Goal: Transaction & Acquisition: Purchase product/service

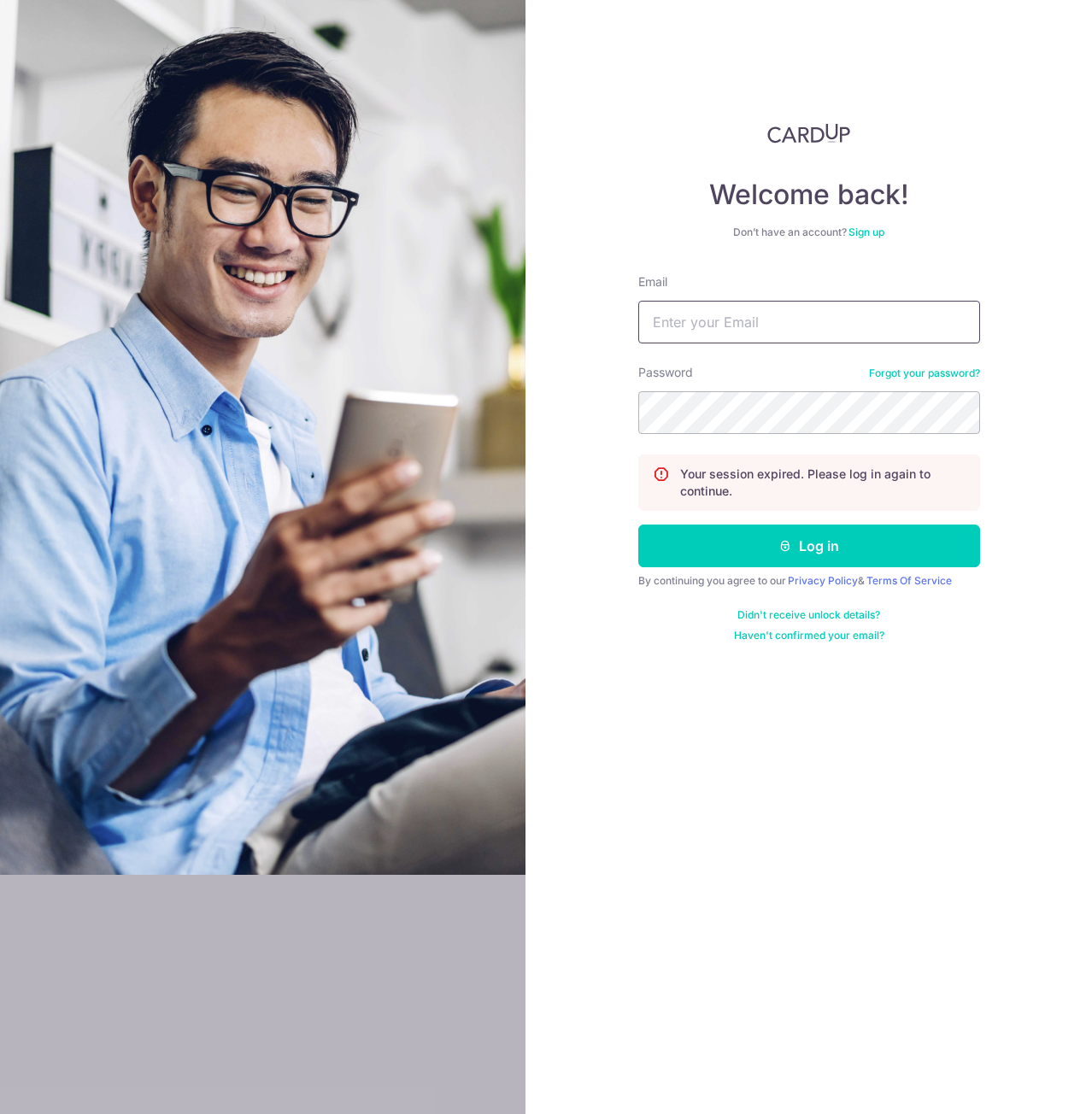
click at [714, 325] on input "Email" at bounding box center [809, 322] width 342 height 42
type input "[EMAIL_ADDRESS][DOMAIN_NAME]"
click at [638, 525] on button "Log in" at bounding box center [809, 546] width 342 height 42
drag, startPoint x: 794, startPoint y: 319, endPoint x: 793, endPoint y: 337, distance: 18.0
click at [794, 319] on input "Email" at bounding box center [809, 322] width 342 height 42
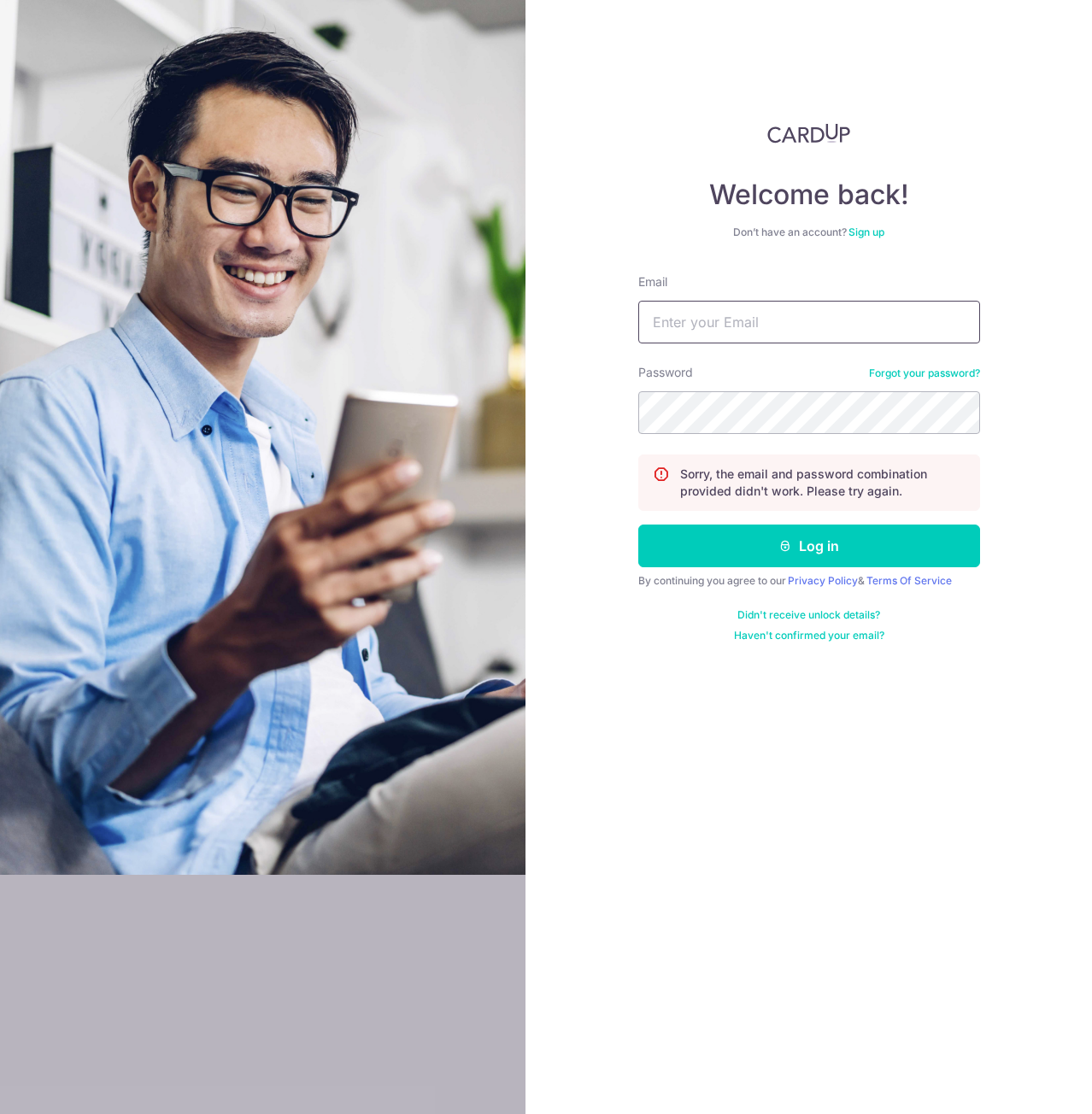
type input "yelver@gmail.com"
click at [638, 525] on button "Log in" at bounding box center [809, 546] width 342 height 42
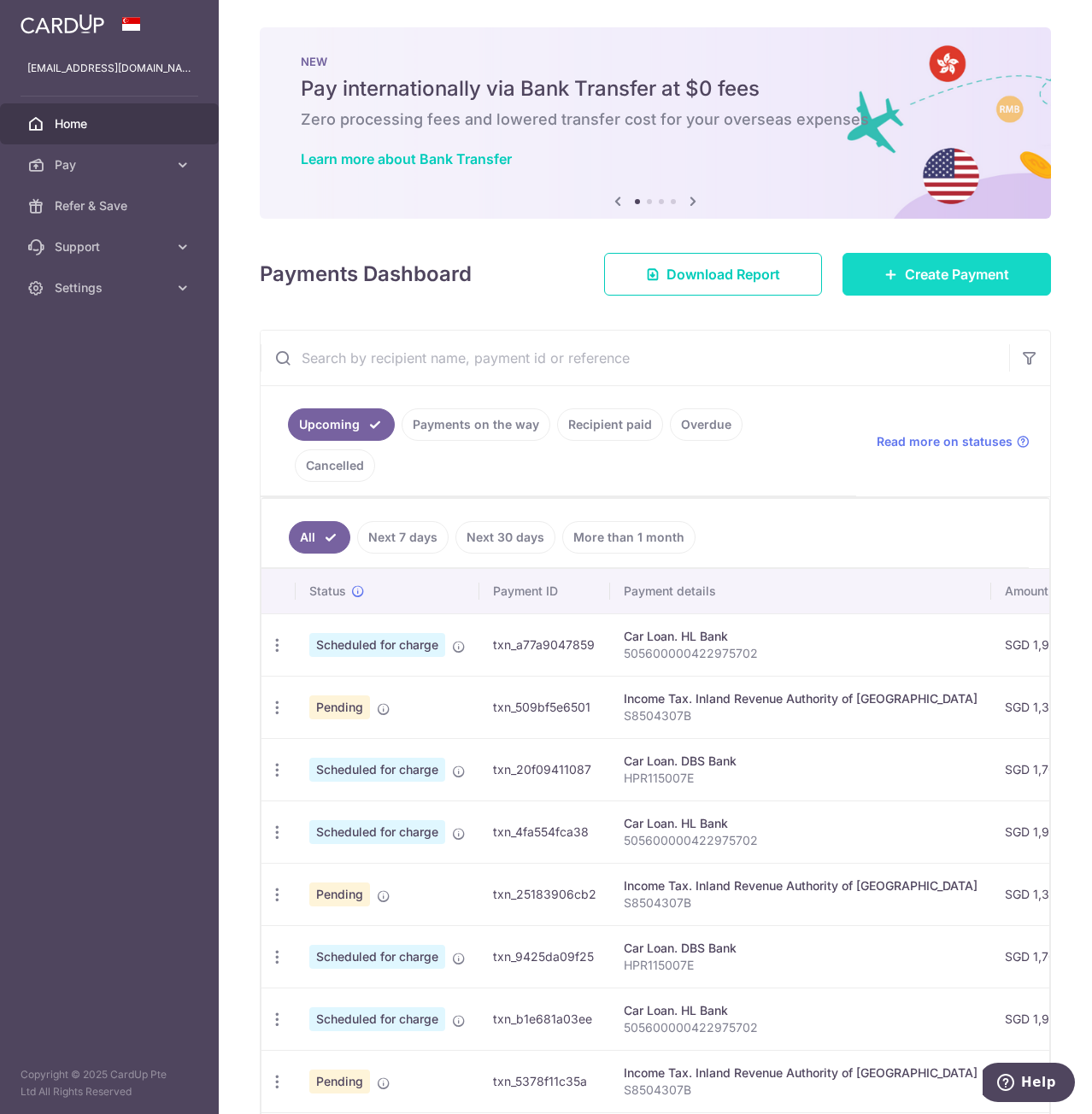
click at [935, 275] on span "Create Payment" at bounding box center [957, 273] width 104 height 20
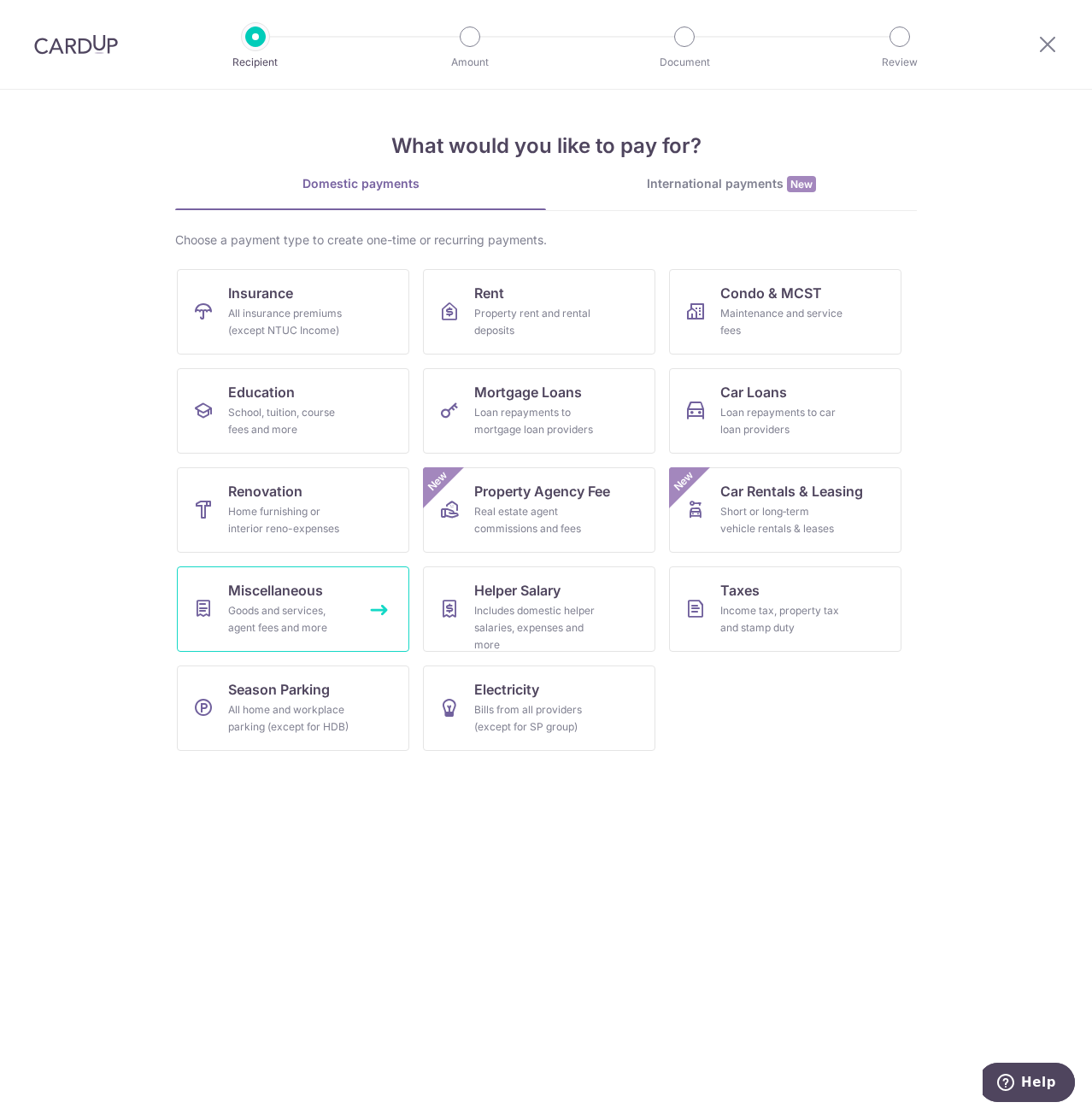
click at [344, 597] on link "Miscellaneous Goods and services, agent fees and more" at bounding box center [293, 609] width 233 height 86
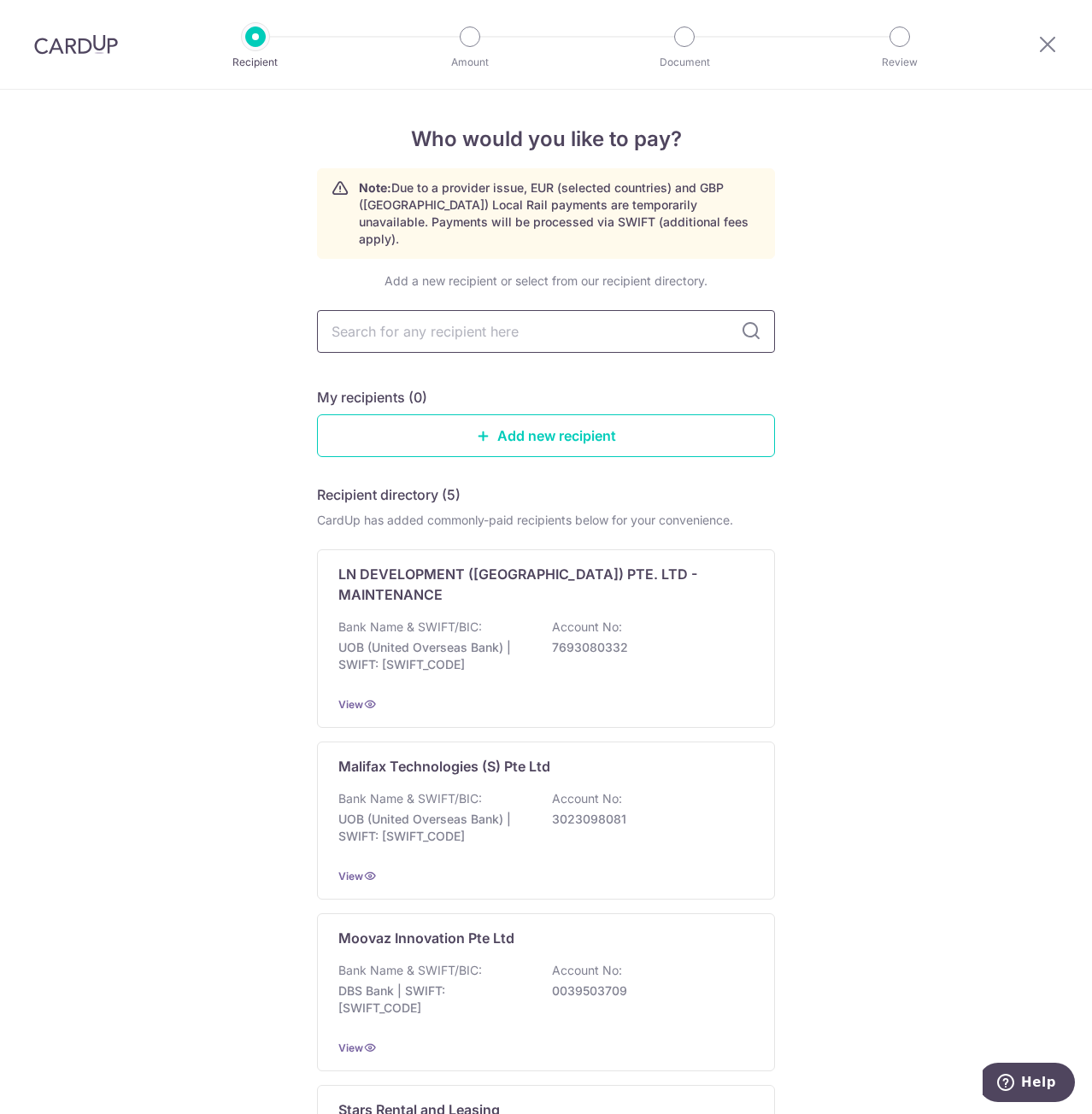
click at [488, 319] on input "text" at bounding box center [545, 331] width 458 height 42
type input "c"
type input "circul"
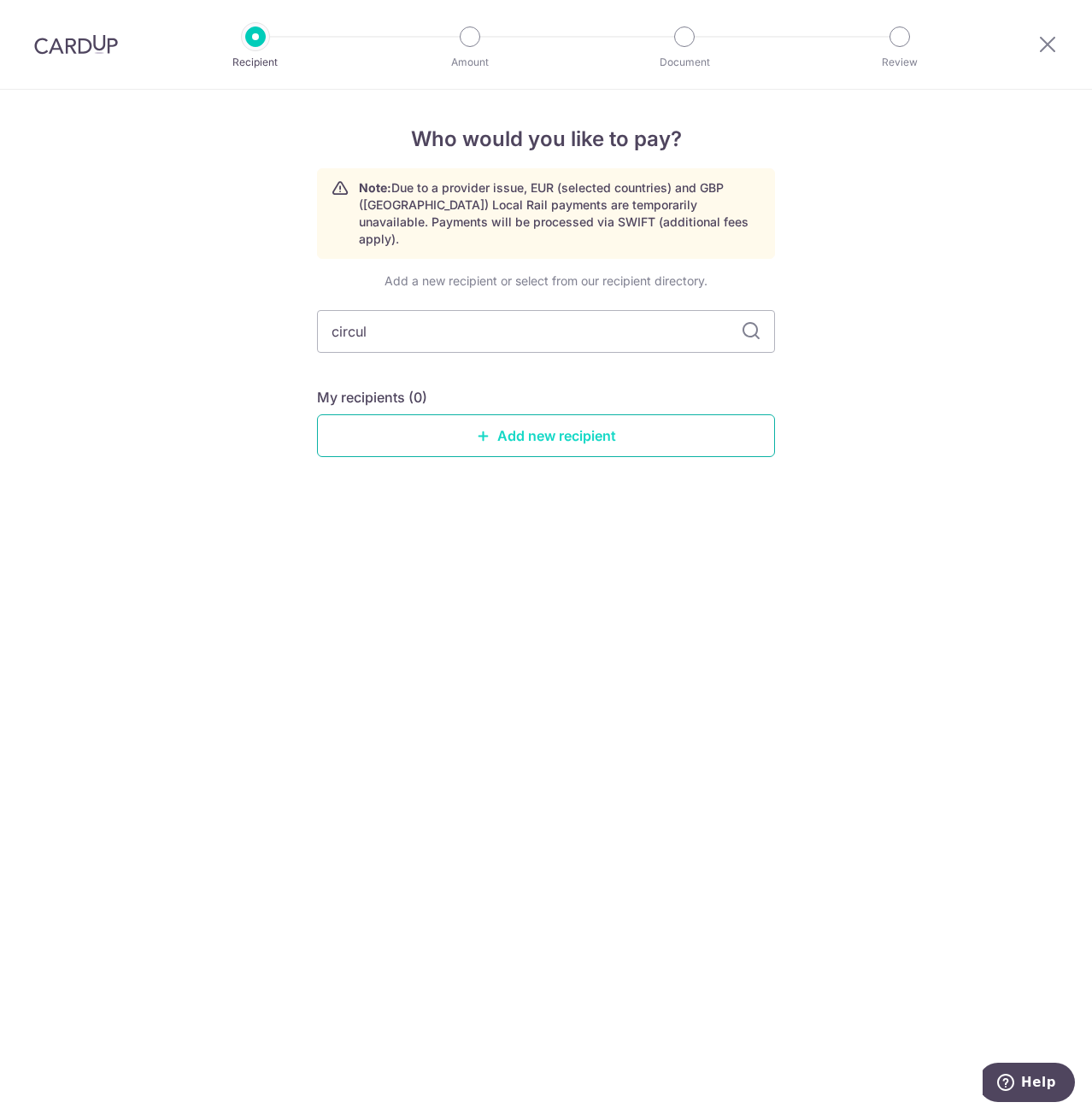
click at [657, 433] on link "Add new recipient" at bounding box center [545, 435] width 458 height 42
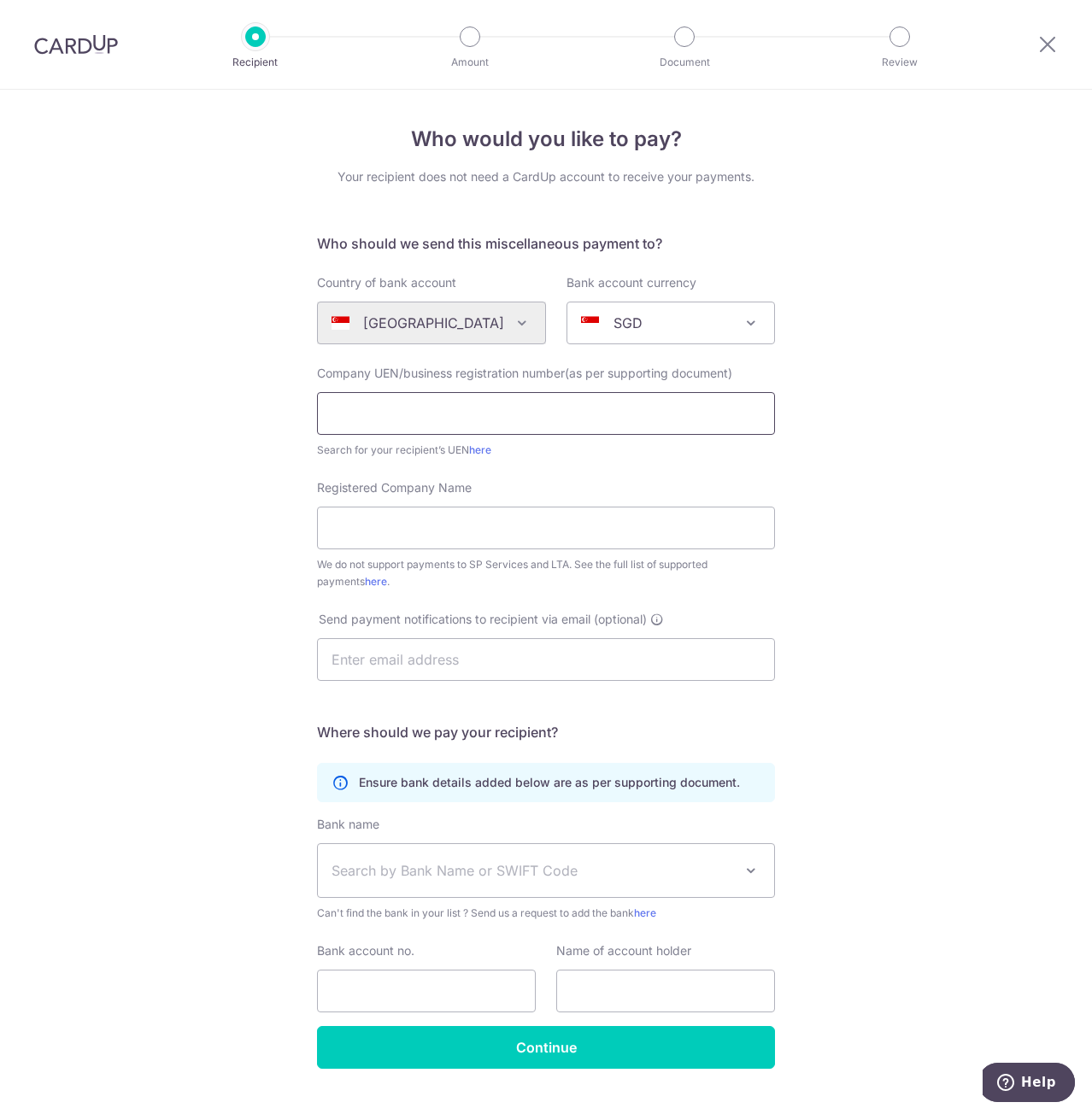
click at [545, 412] on input "text" at bounding box center [545, 413] width 458 height 42
paste input "T15LL1855C"
type input "T15LL1855C"
click at [353, 533] on input "Registered Company Name" at bounding box center [545, 527] width 458 height 42
paste input "Circular Law Chambers LLP"
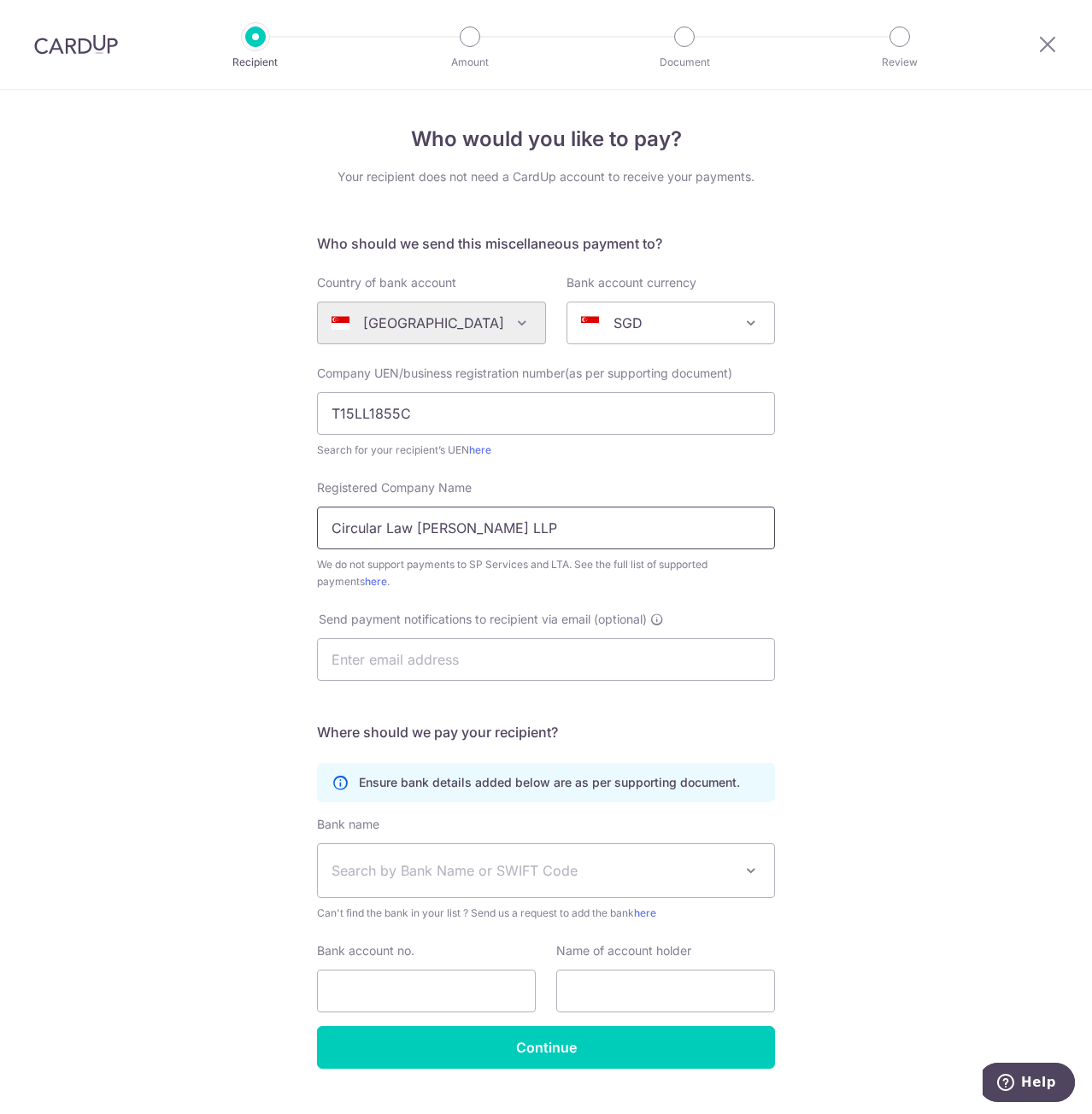
type input "Circular Law Chambers LLP"
click at [242, 645] on div "Who would you like to pay? Your recipient does not need a CardUp account to rec…" at bounding box center [546, 618] width 1092 height 1059
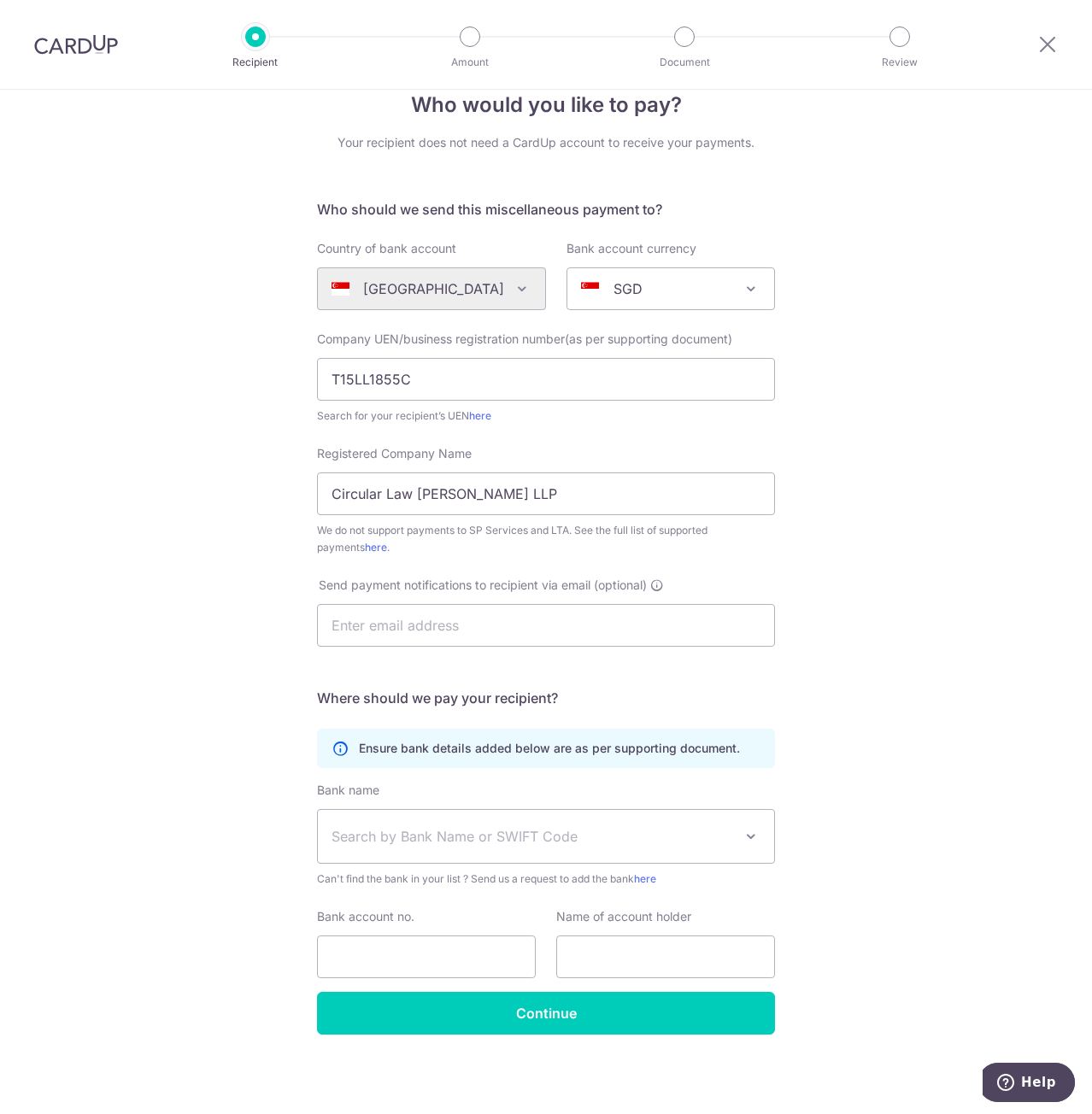
scroll to position [35, 0]
click at [584, 826] on span "Search by Bank Name or SWIFT Code" at bounding box center [533, 835] width 402 height 20
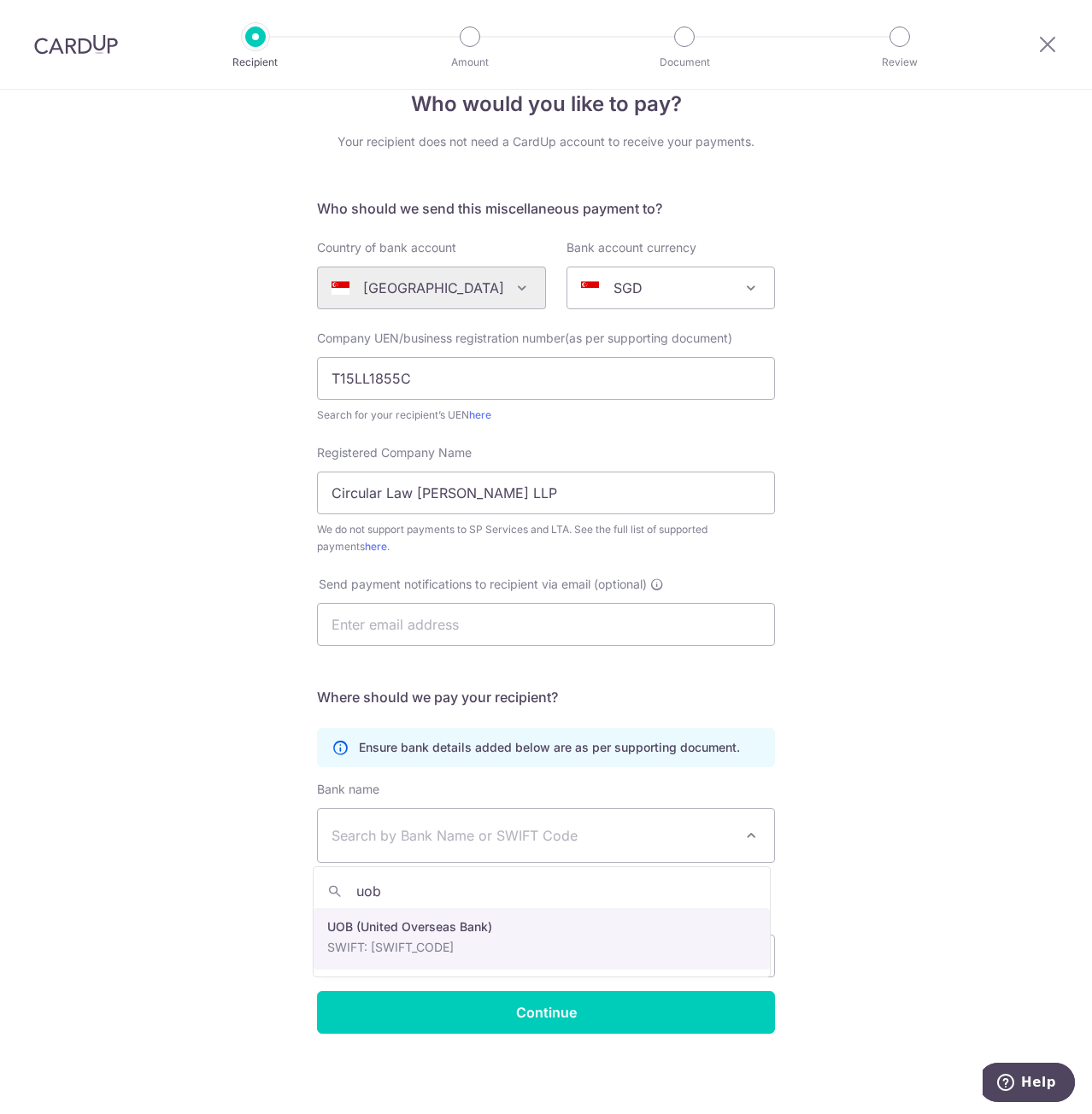
type input "uob"
select select "18"
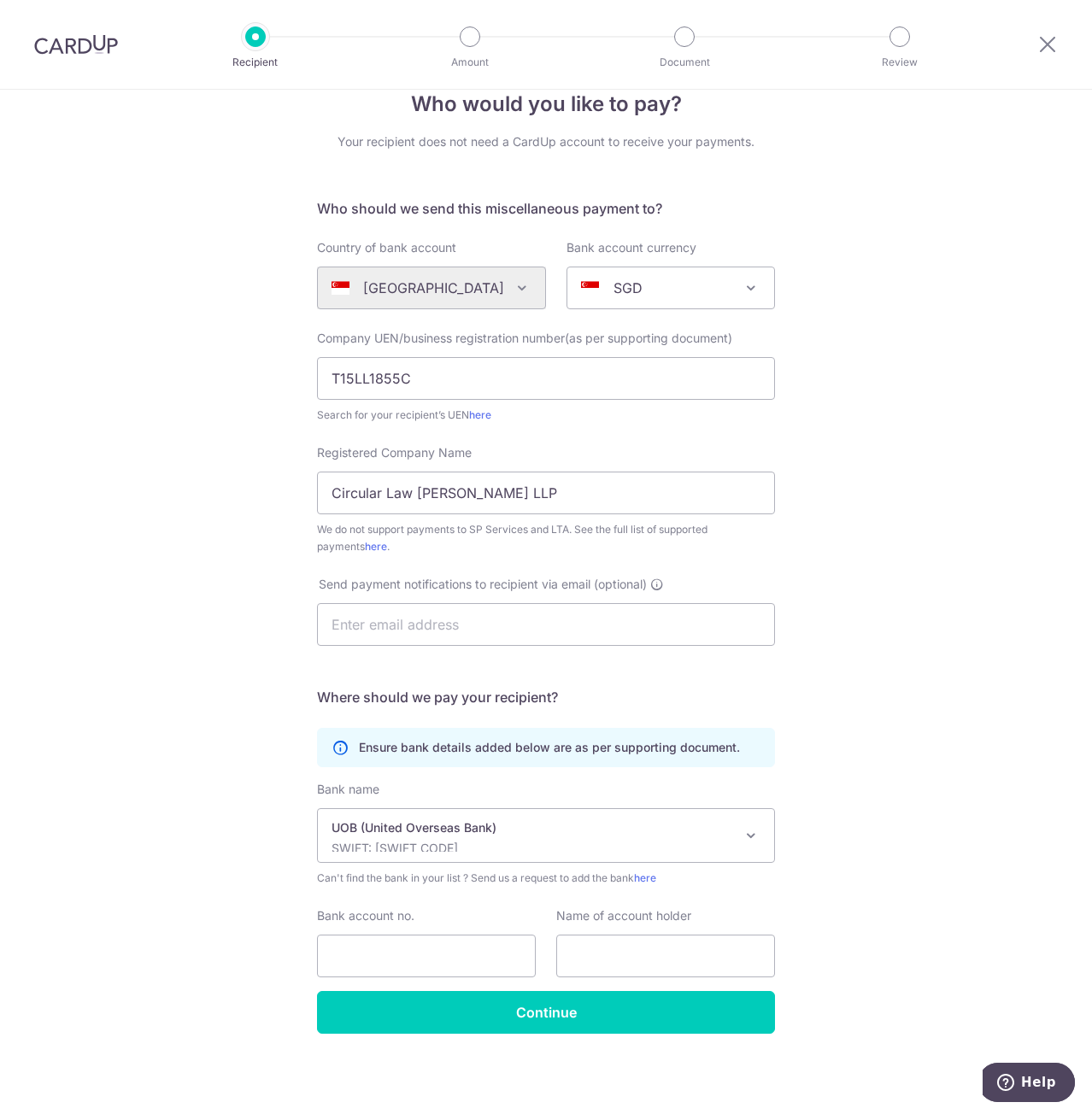
click at [118, 677] on div "Who would you like to pay? Your recipient does not need a CardUp account to rec…" at bounding box center [546, 584] width 1092 height 1059
click at [462, 943] on input "Bank account no." at bounding box center [426, 956] width 219 height 42
paste input "374-308-383-9"
type input "374-308-383-9"
drag, startPoint x: 647, startPoint y: 948, endPoint x: 657, endPoint y: 945, distance: 10.4
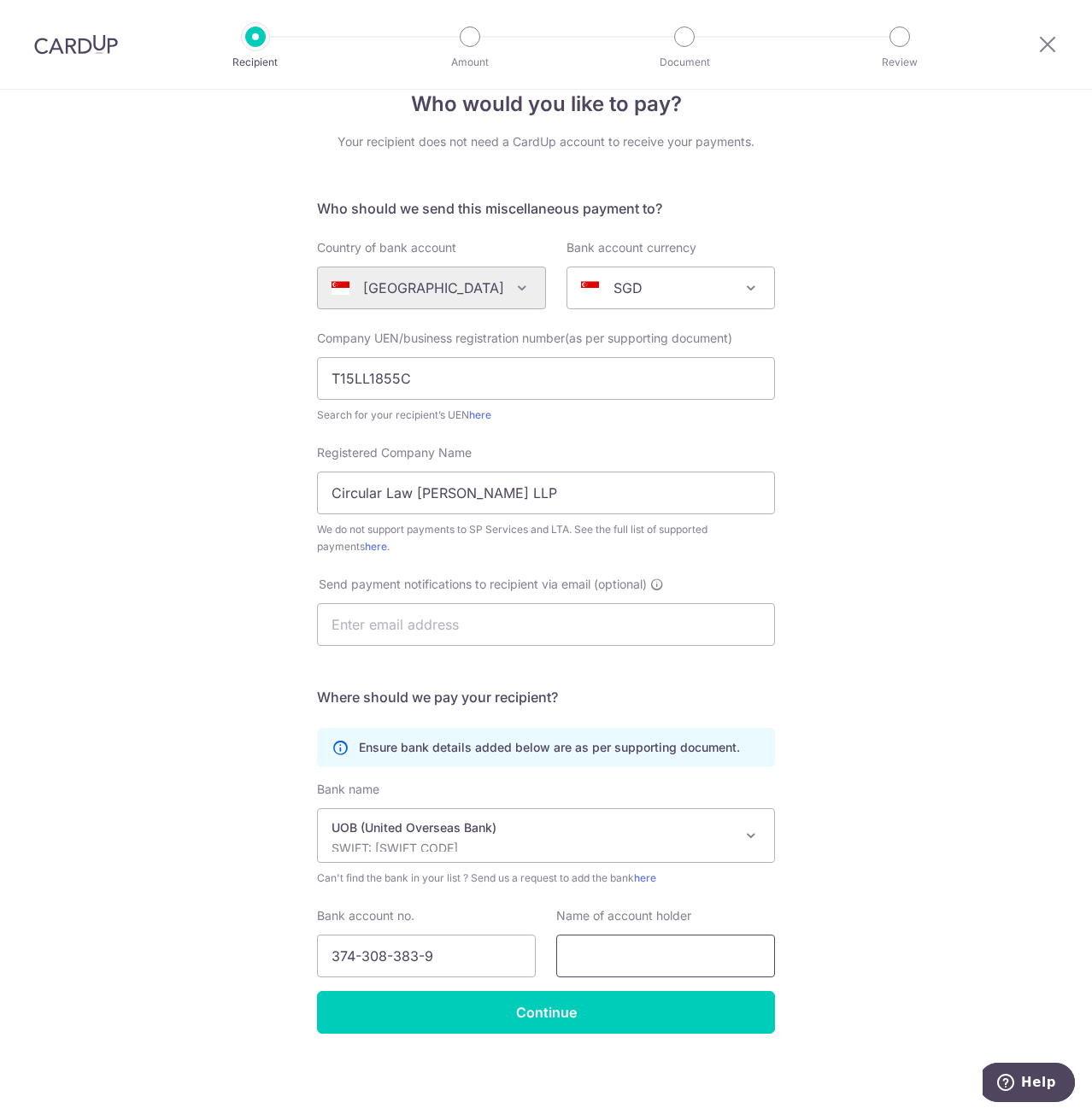
click at [647, 948] on input "text" at bounding box center [665, 956] width 219 height 42
paste input "CIRCULAR LAW CHAMBERS LLP - CLIENTS' ACCOUNT 1"
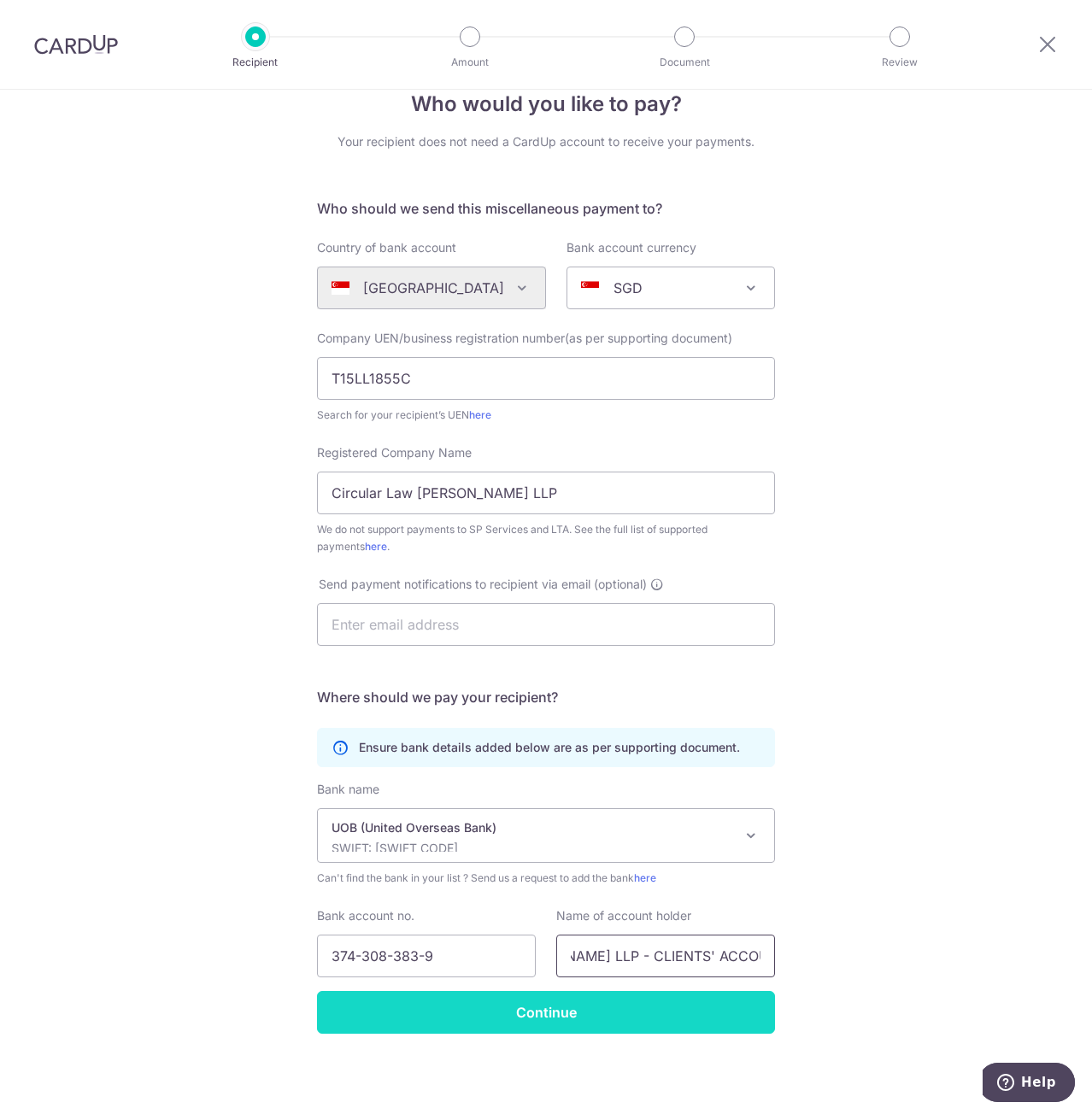
type input "CIRCULAR LAW CHAMBERS LLP - CLIENTS' ACCOUNT 1"
click at [720, 1010] on input "Continue" at bounding box center [545, 1012] width 458 height 42
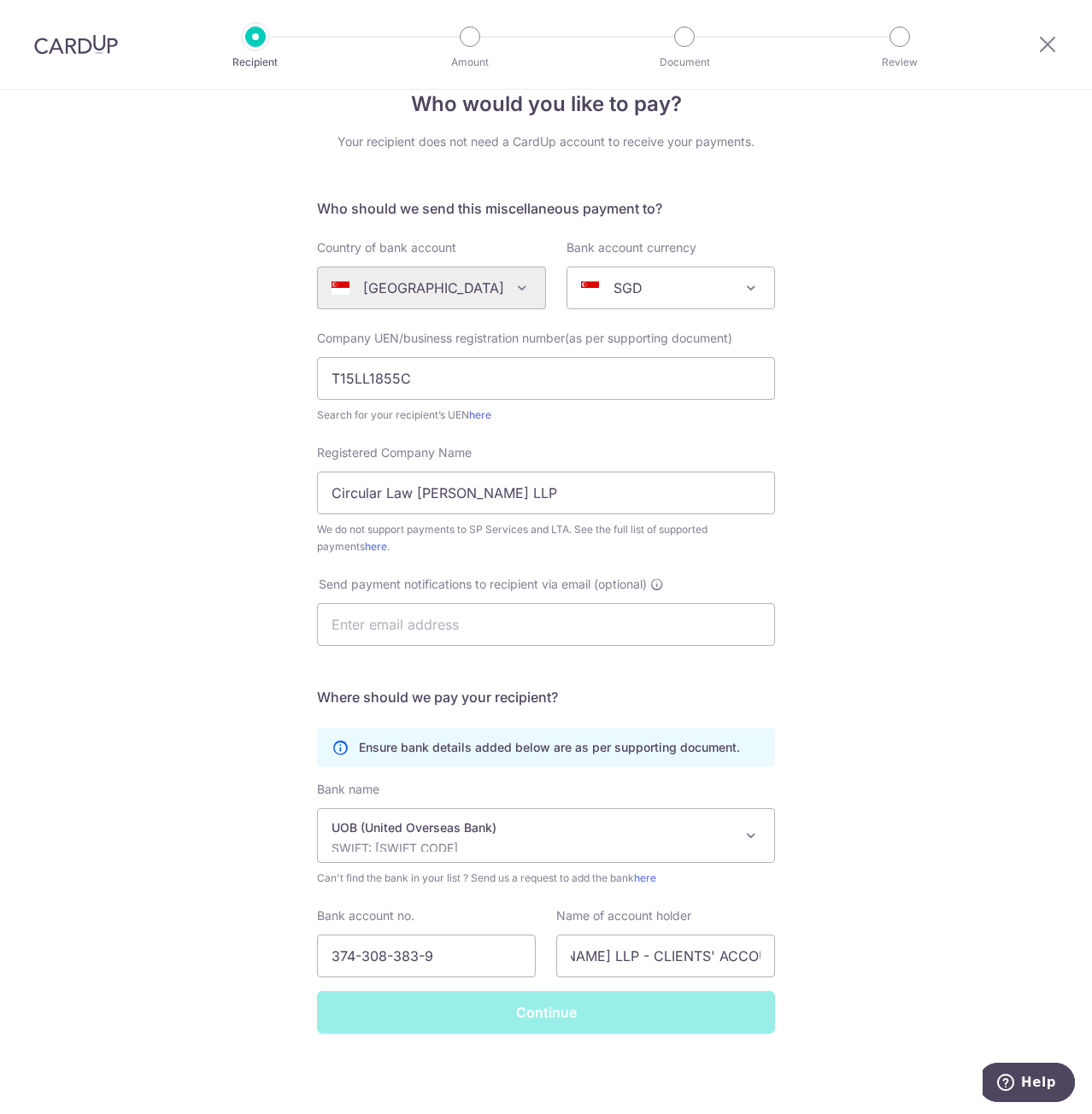
scroll to position [0, 0]
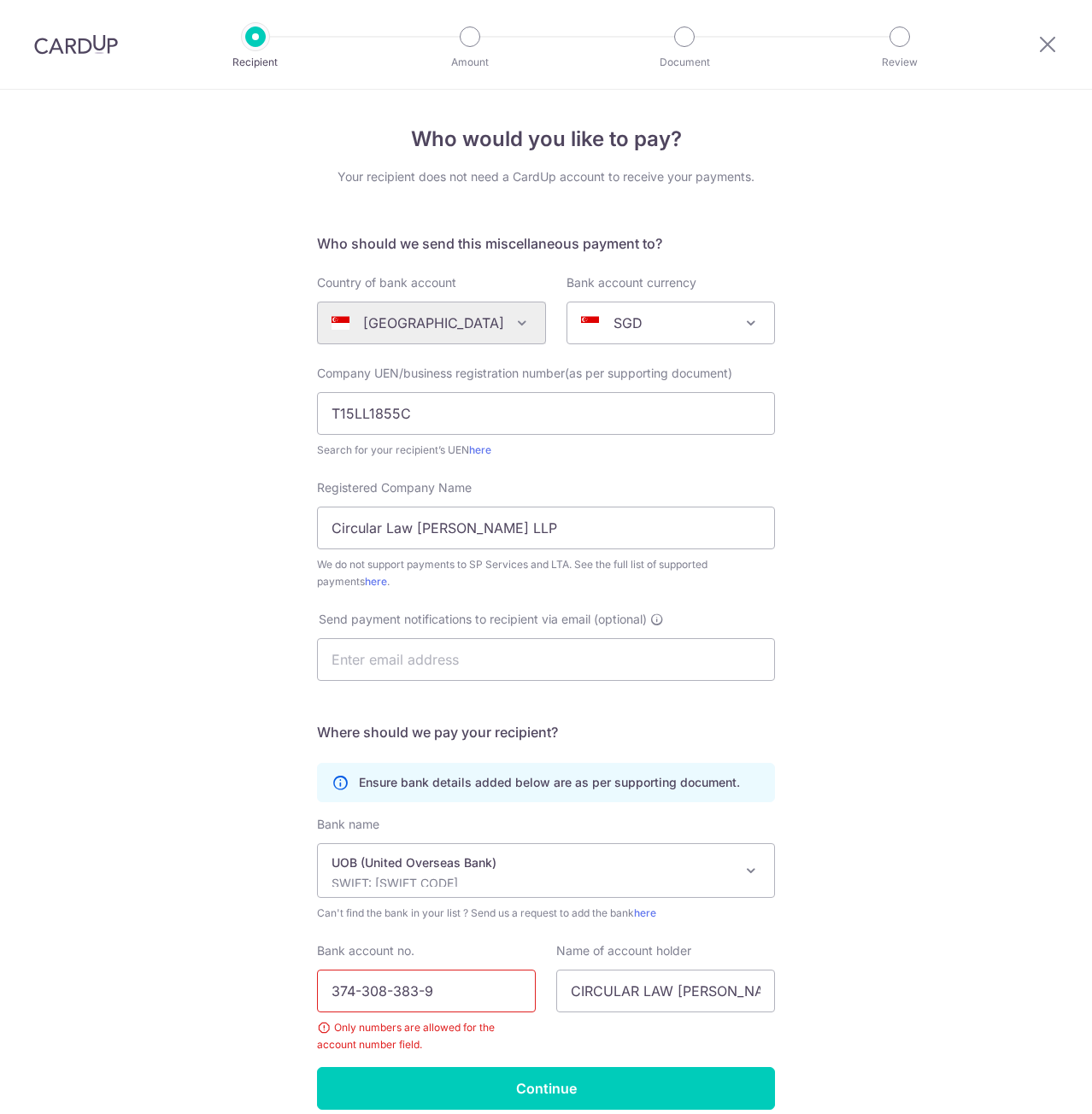
scroll to position [76, 0]
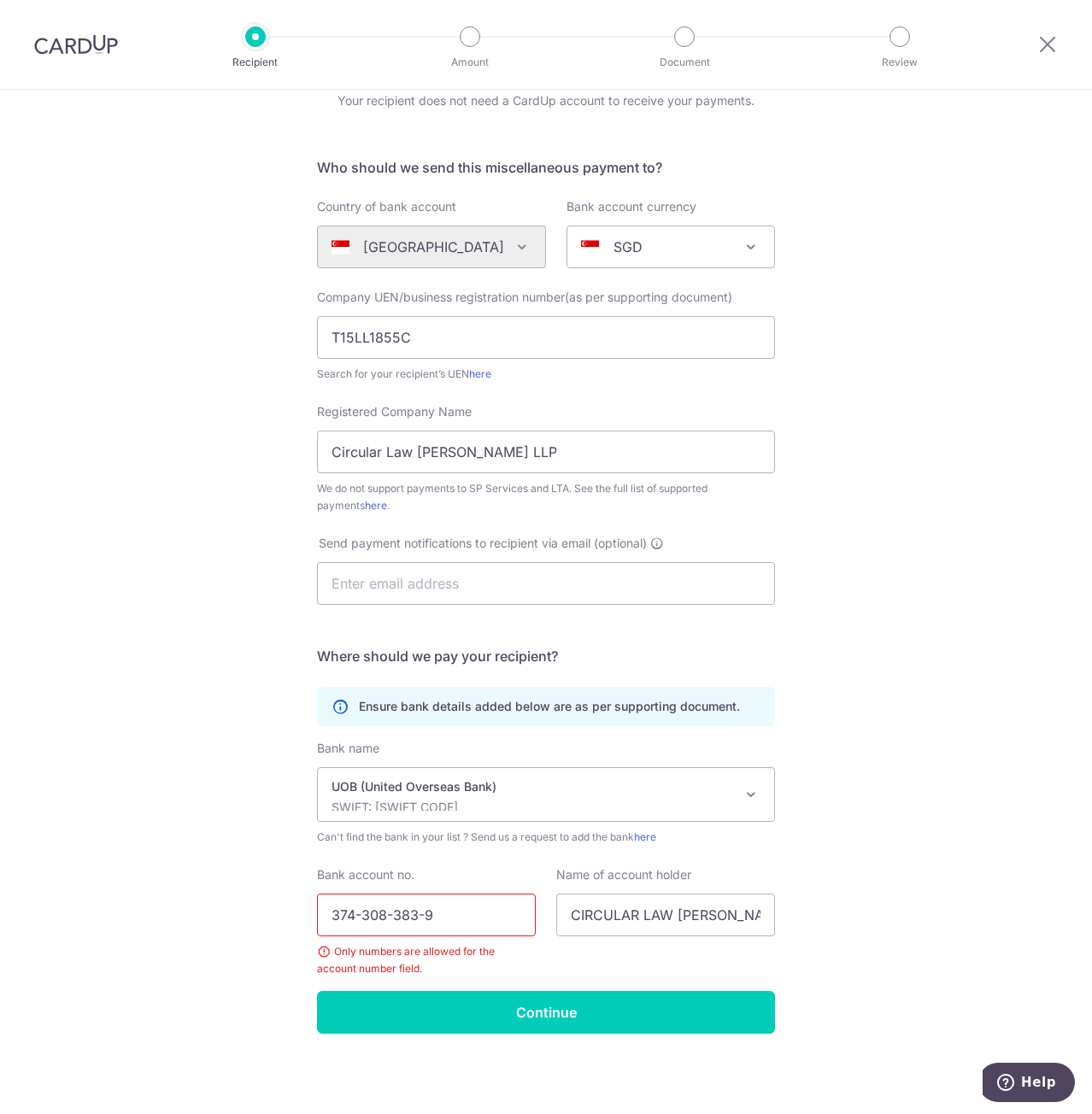
click at [358, 911] on input "374-308-383-9" at bounding box center [426, 915] width 219 height 42
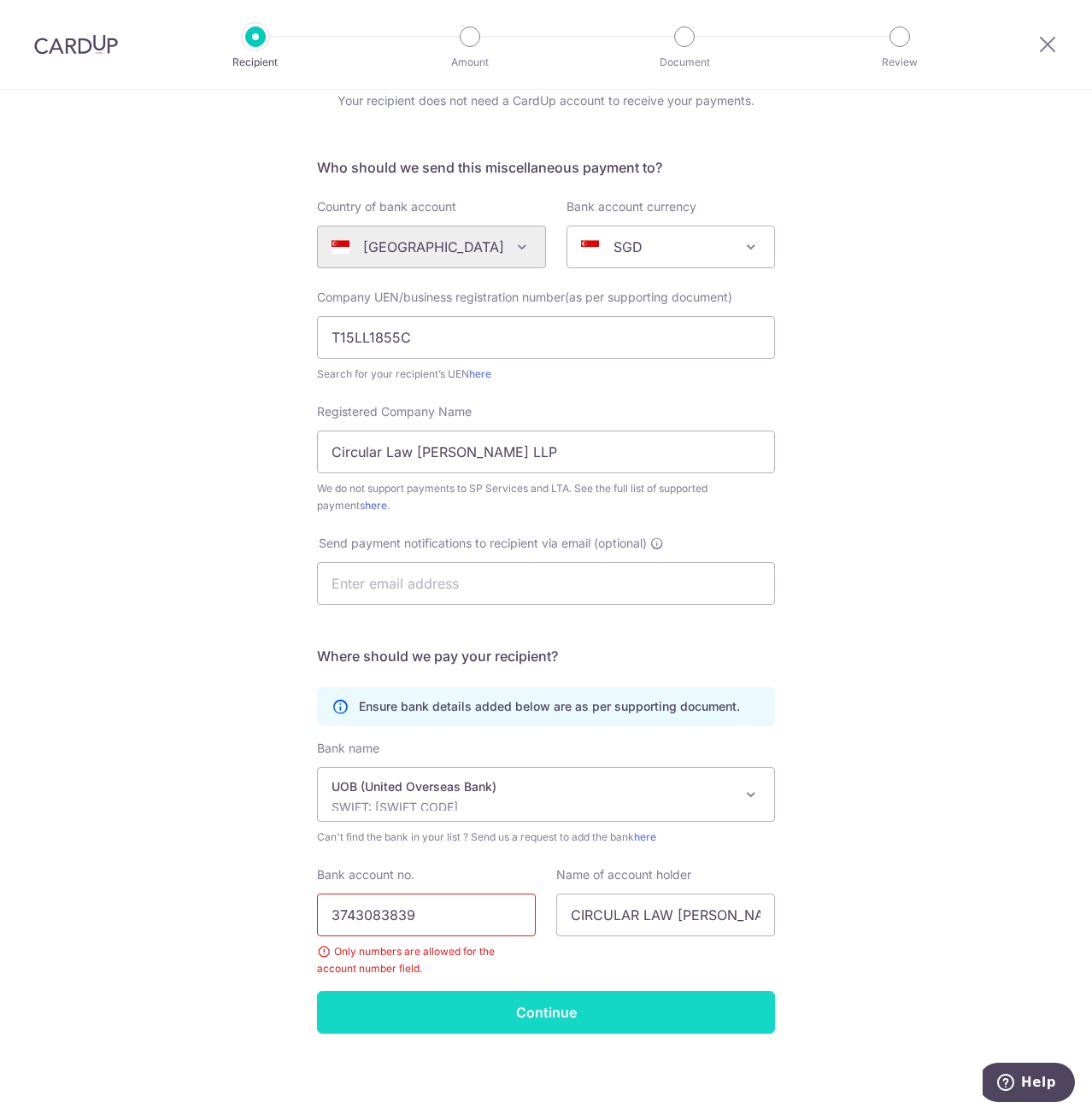
type input "3743083839"
click at [553, 1010] on input "Continue" at bounding box center [545, 1012] width 458 height 42
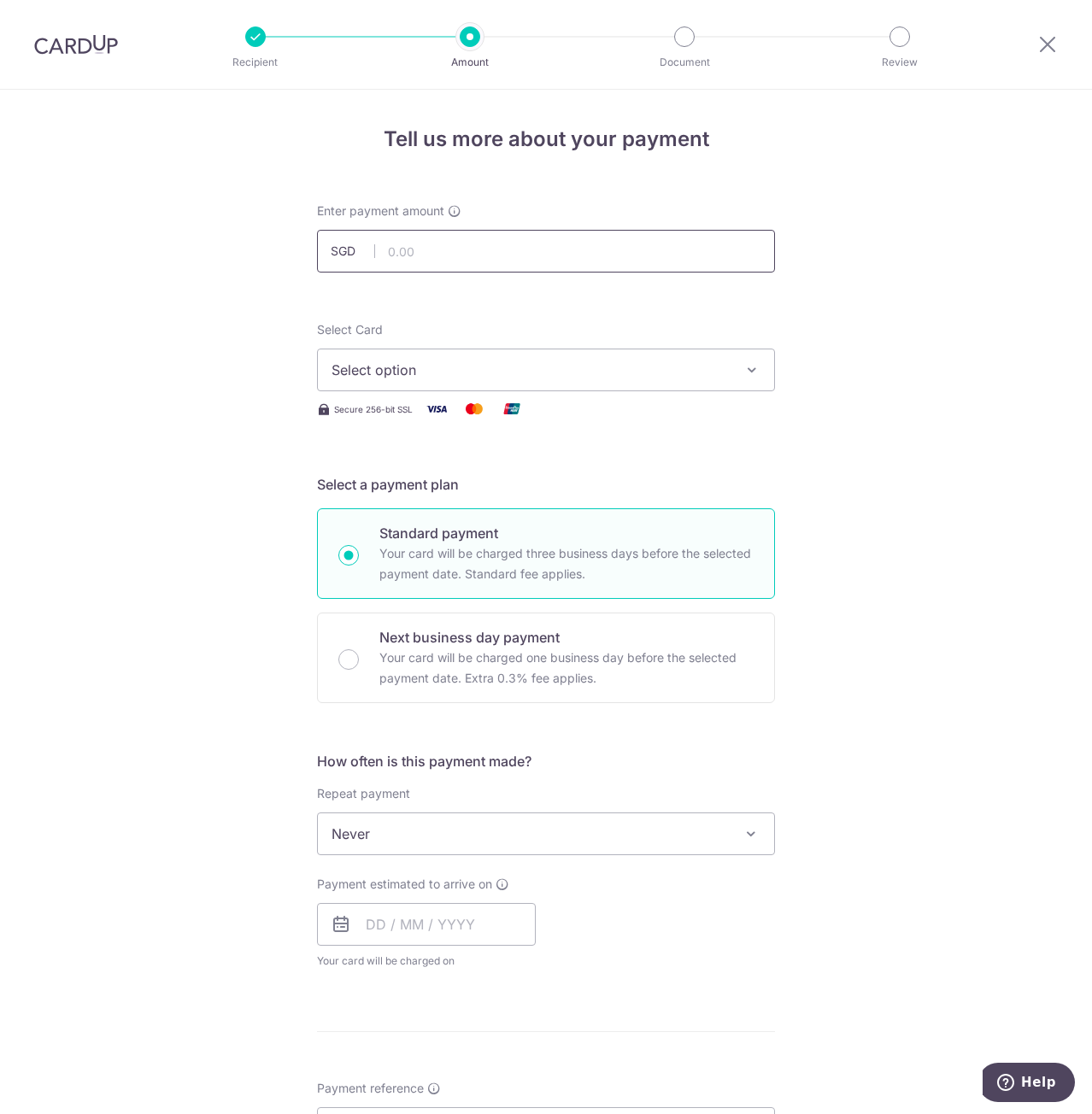
click at [487, 271] on input "text" at bounding box center [545, 251] width 458 height 42
paste input "163.50"
type input "163.50"
click at [712, 364] on span "Select option" at bounding box center [531, 369] width 398 height 20
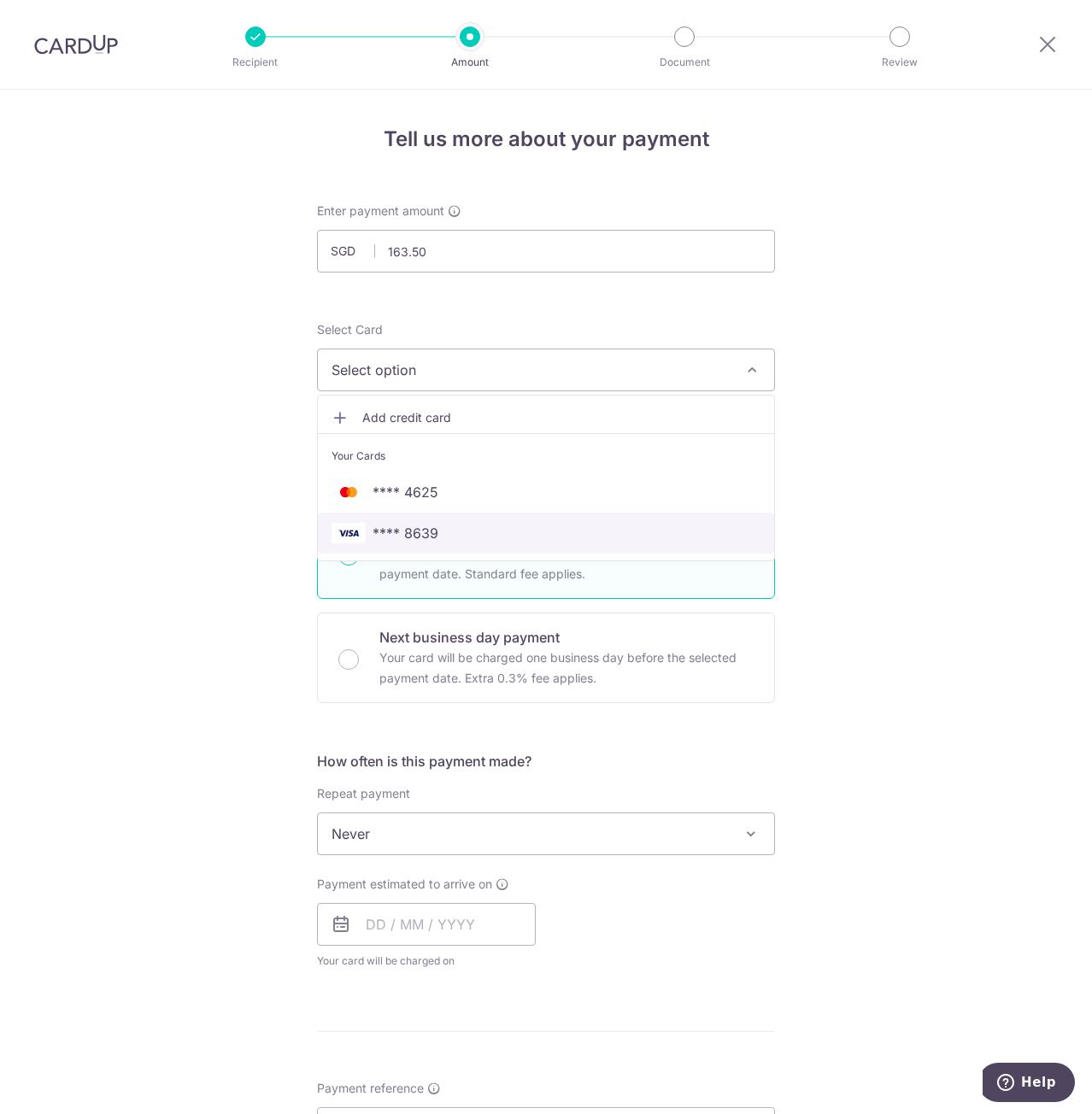
click at [447, 529] on span "**** 8639" at bounding box center [546, 533] width 429 height 20
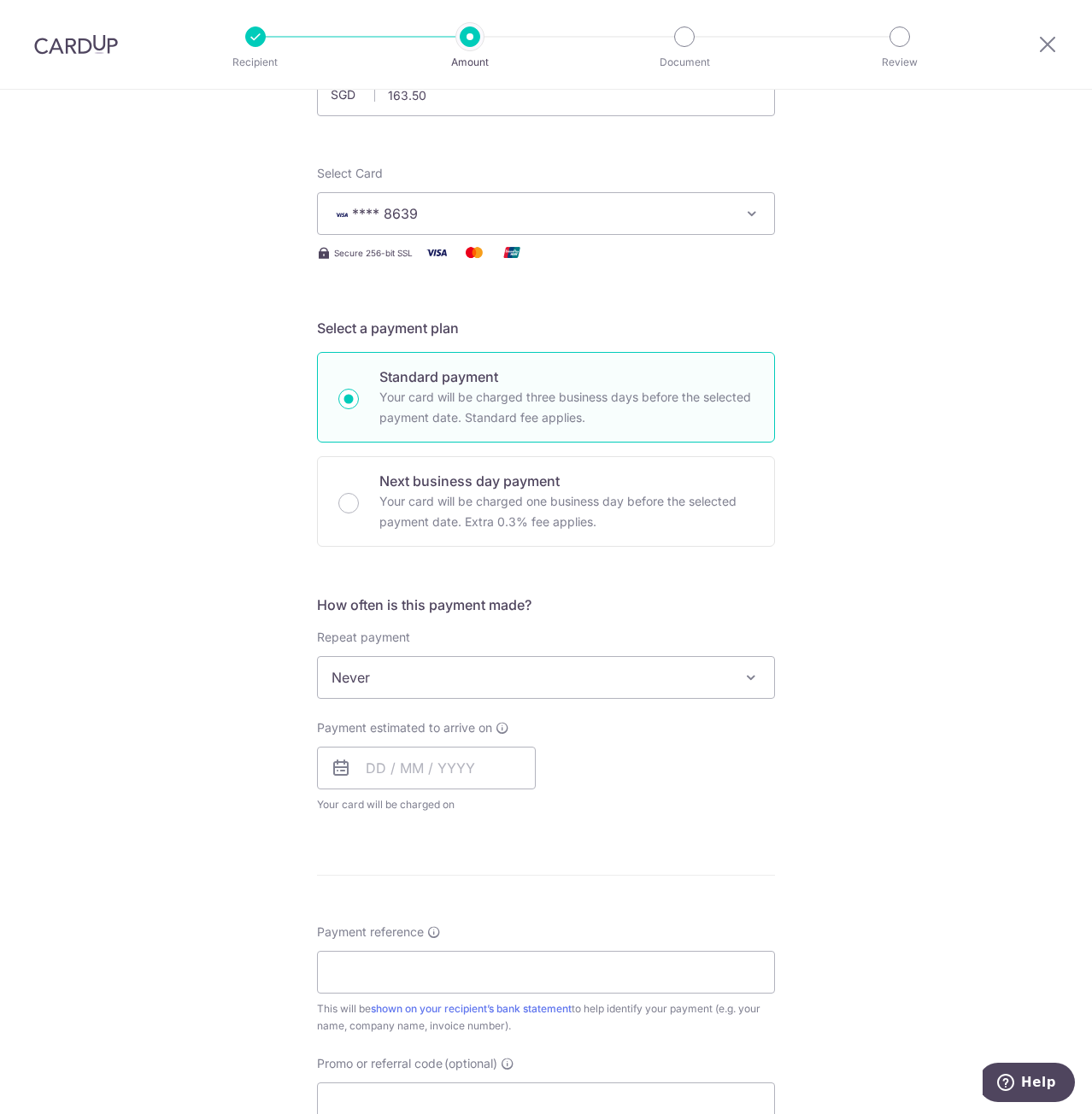
scroll to position [171, 0]
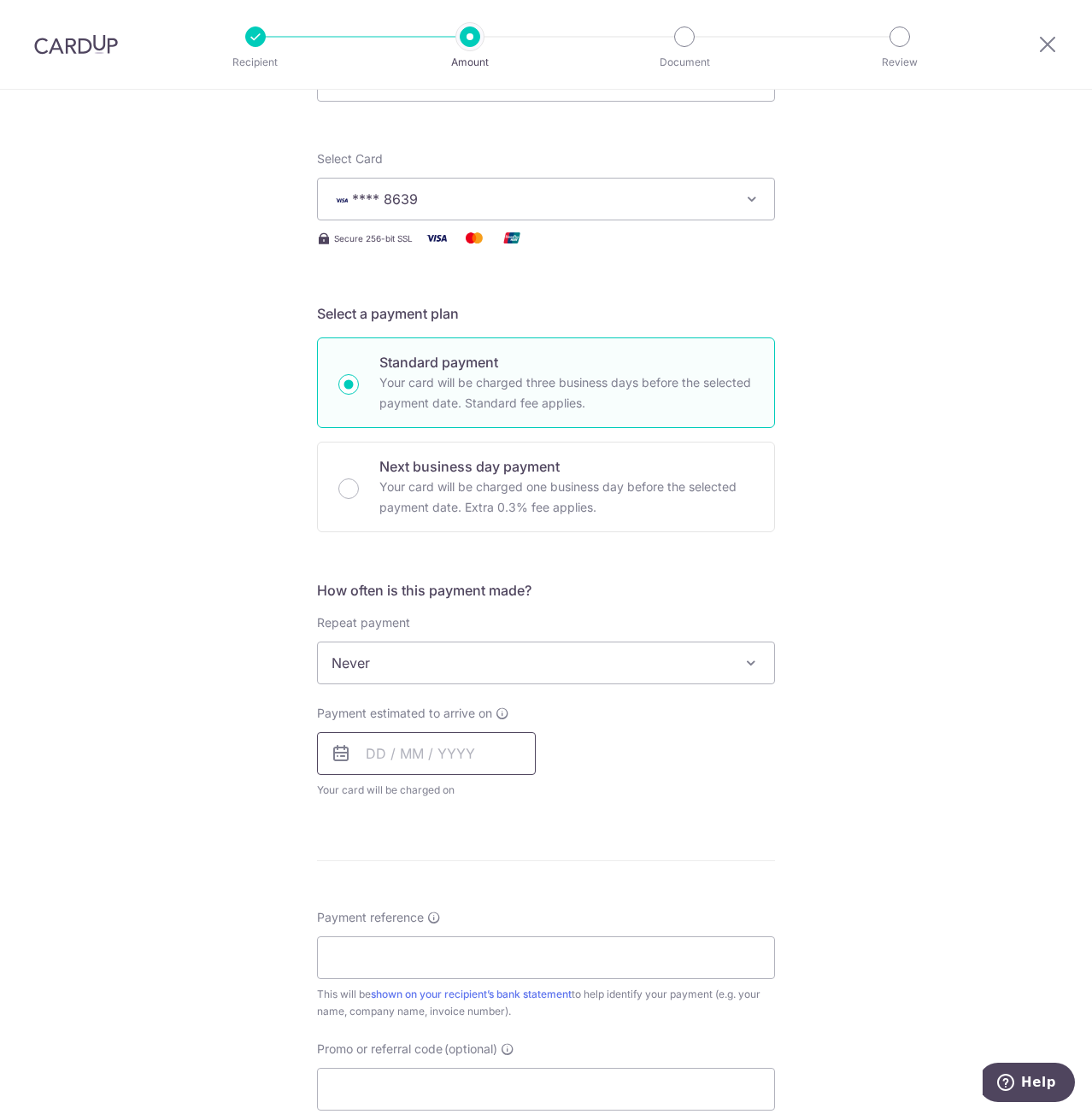
click at [471, 752] on input "text" at bounding box center [426, 753] width 219 height 42
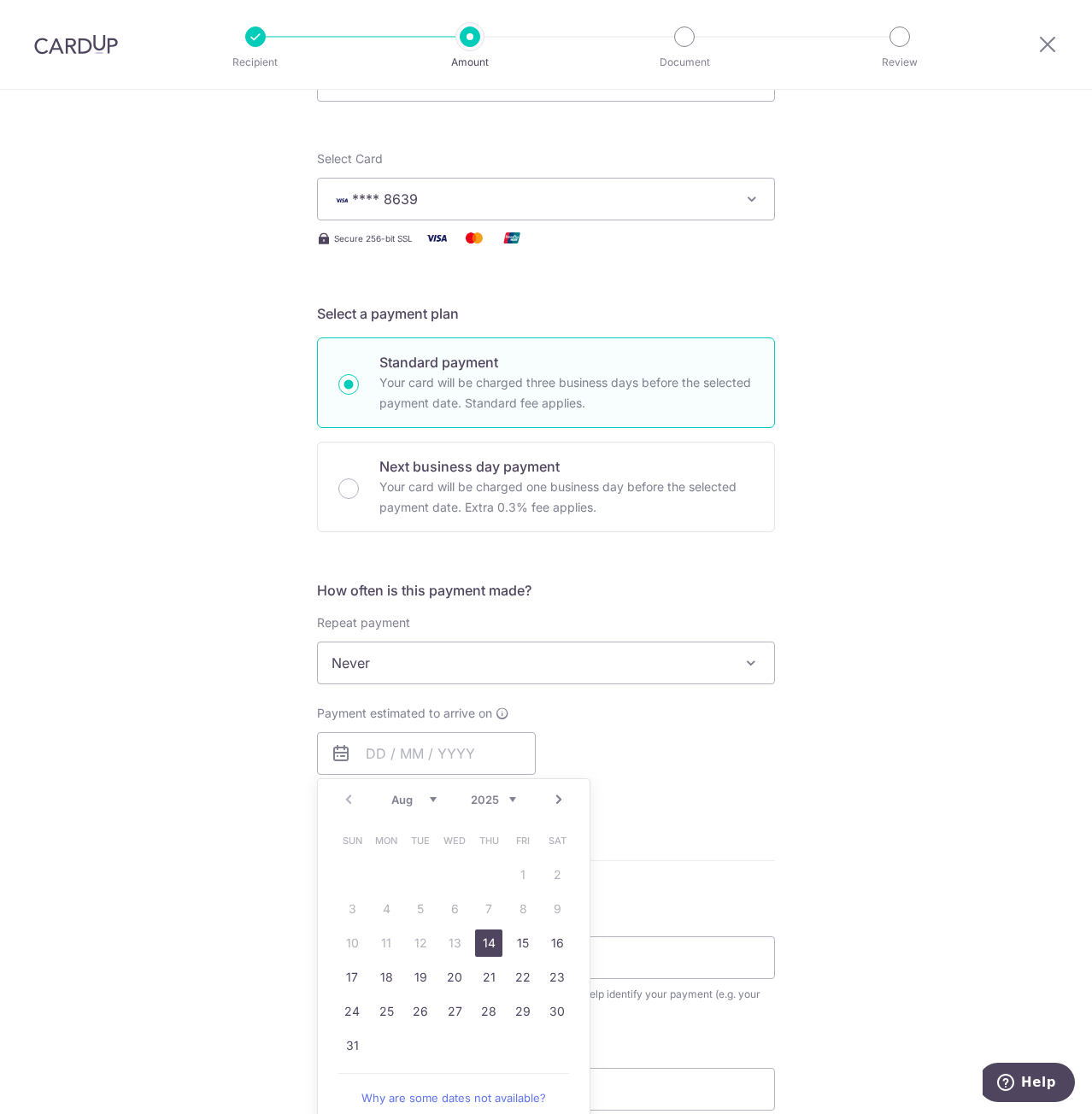
click at [977, 795] on div "Tell us more about your payment Enter payment amount SGD 163.50 163.50 Recipien…" at bounding box center [546, 691] width 1092 height 1545
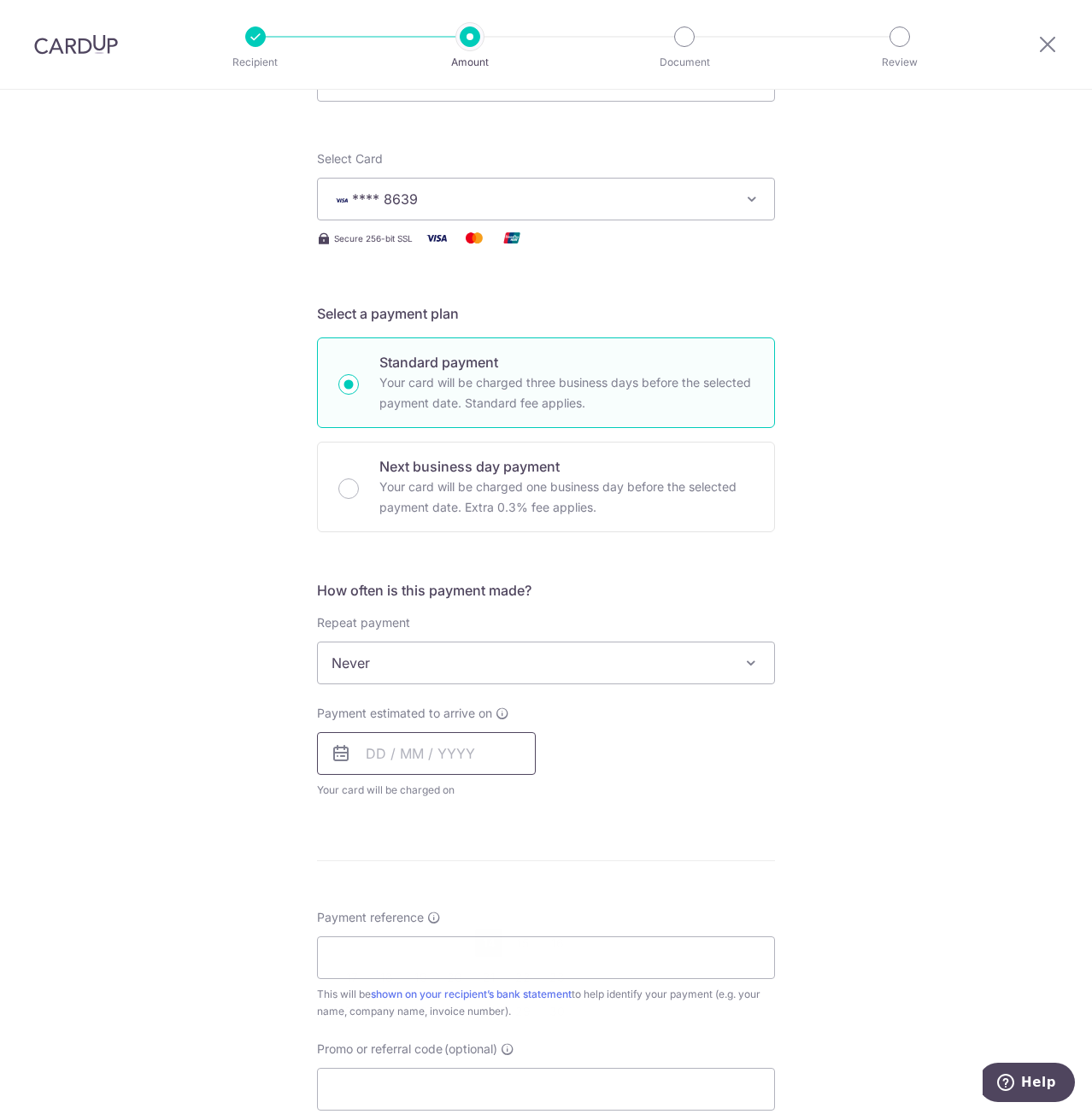
click at [488, 752] on input "text" at bounding box center [426, 753] width 219 height 42
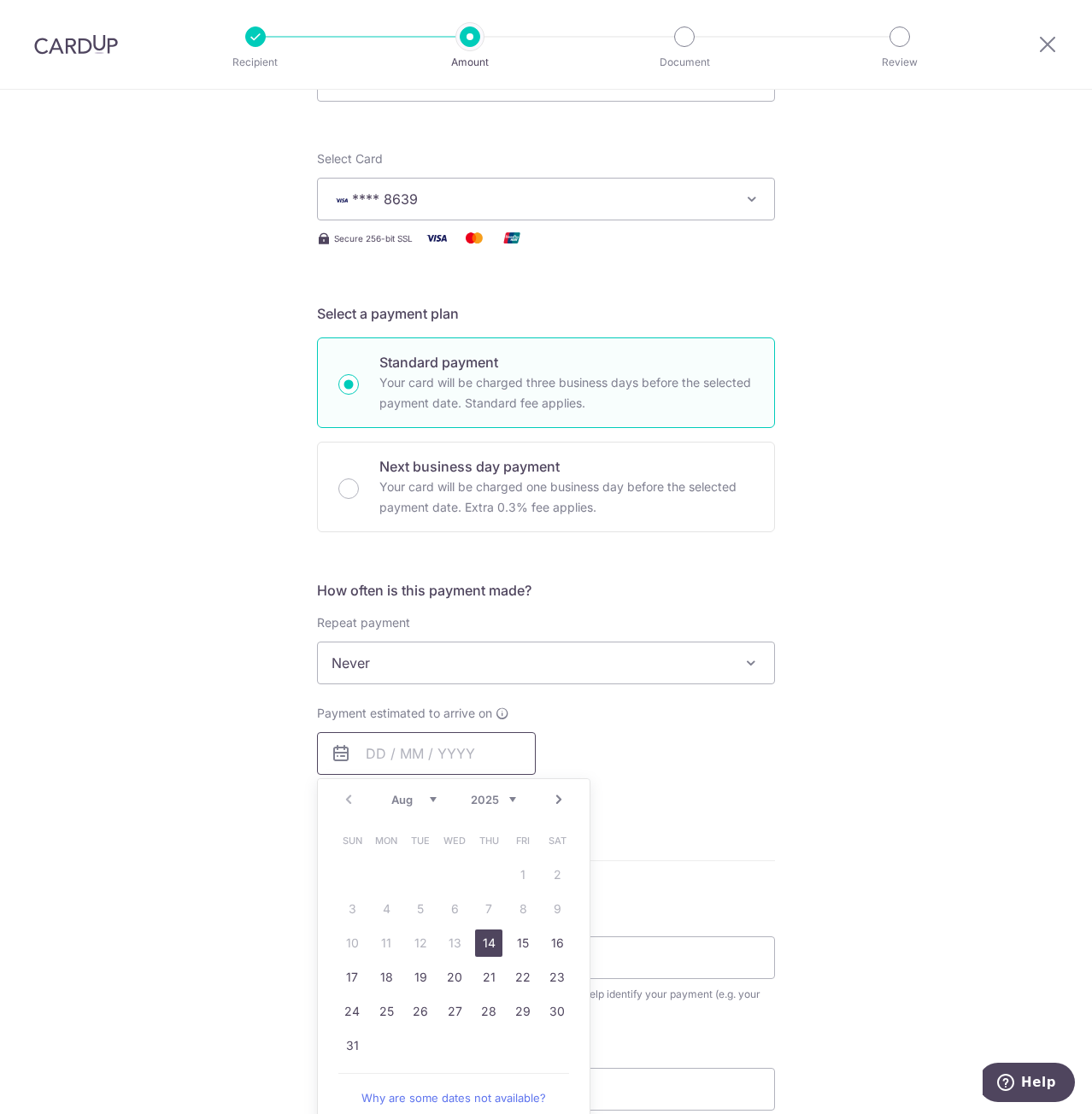
click at [488, 752] on input "text" at bounding box center [426, 753] width 219 height 42
click at [505, 747] on input "text" at bounding box center [426, 753] width 219 height 42
click at [760, 780] on div "Payment estimated to arrive on Prev Next Aug Sep Oct Nov Dec 2025 2026 2027 202…" at bounding box center [546, 751] width 479 height 94
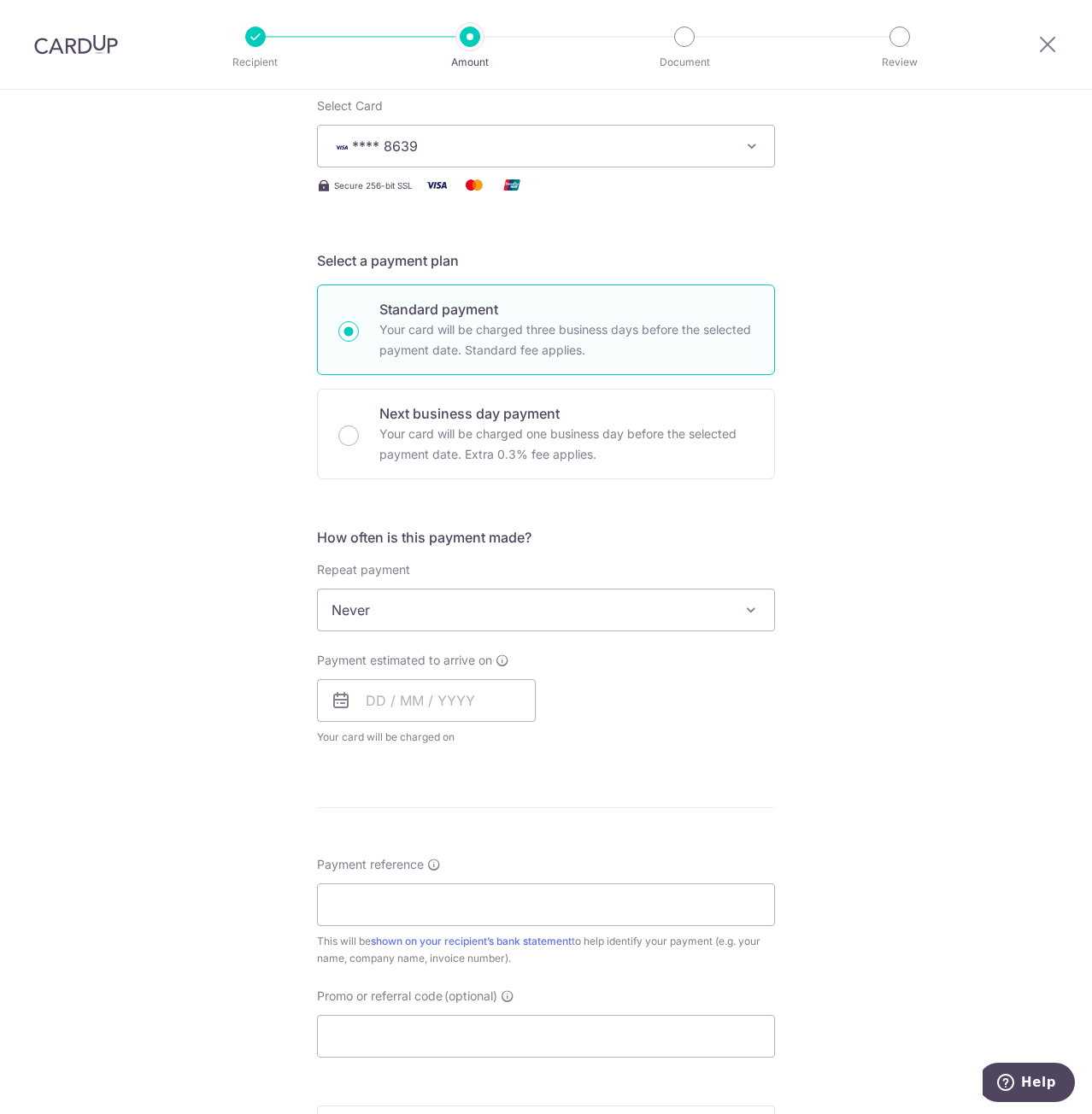
scroll to position [427, 0]
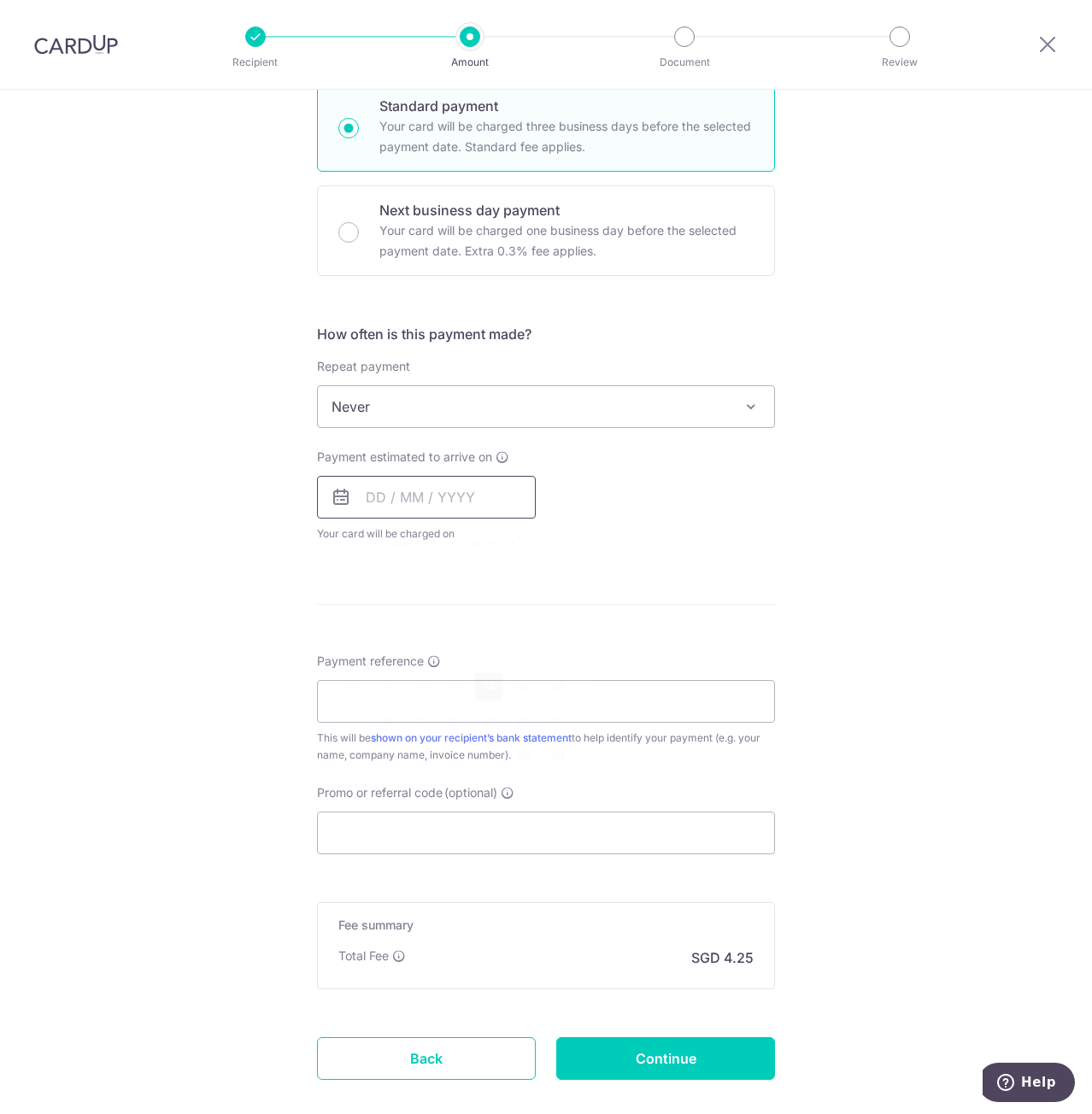
click at [410, 501] on input "text" at bounding box center [426, 497] width 219 height 42
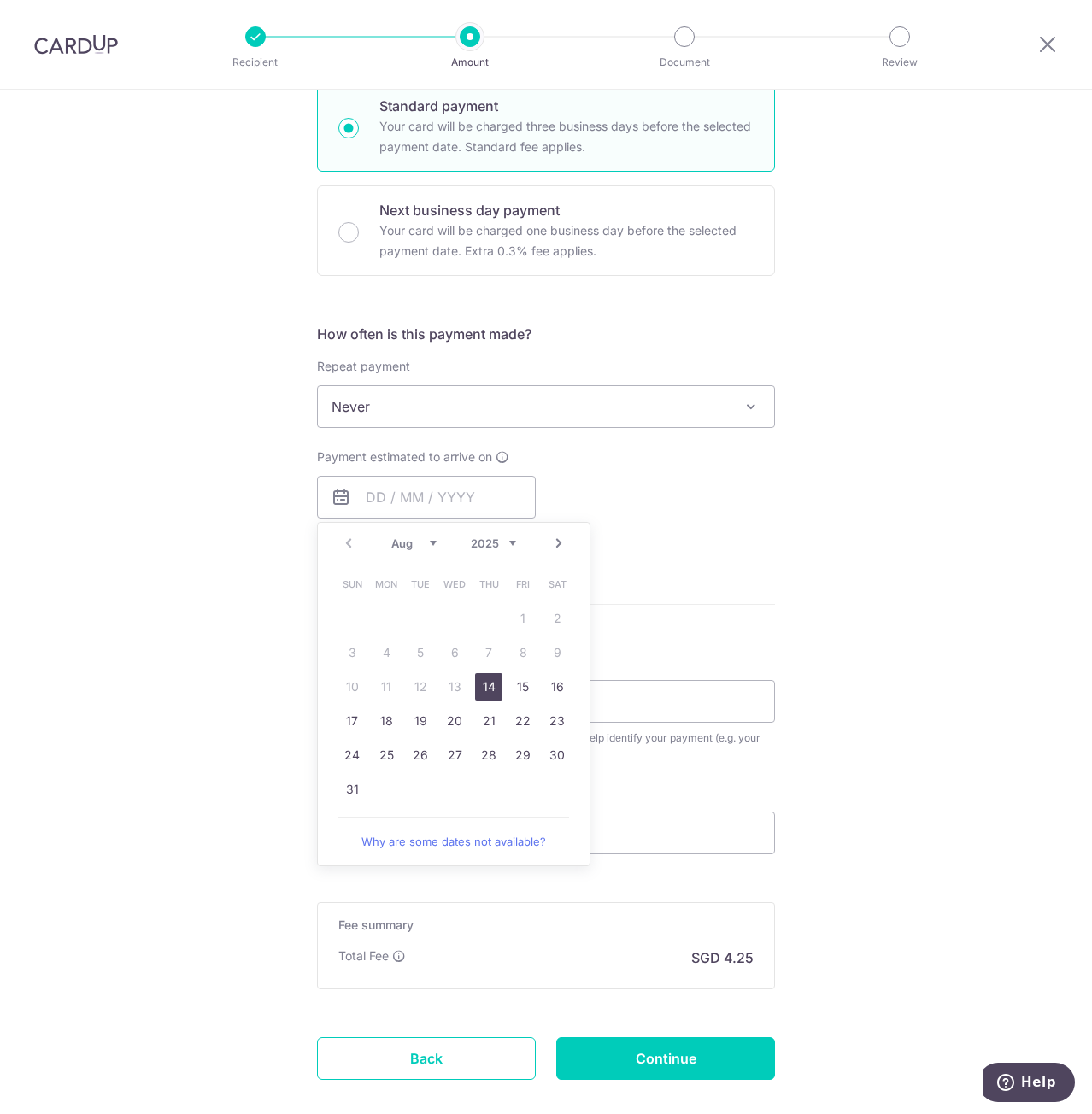
click at [484, 690] on link "14" at bounding box center [488, 687] width 27 height 27
type input "[DATE]"
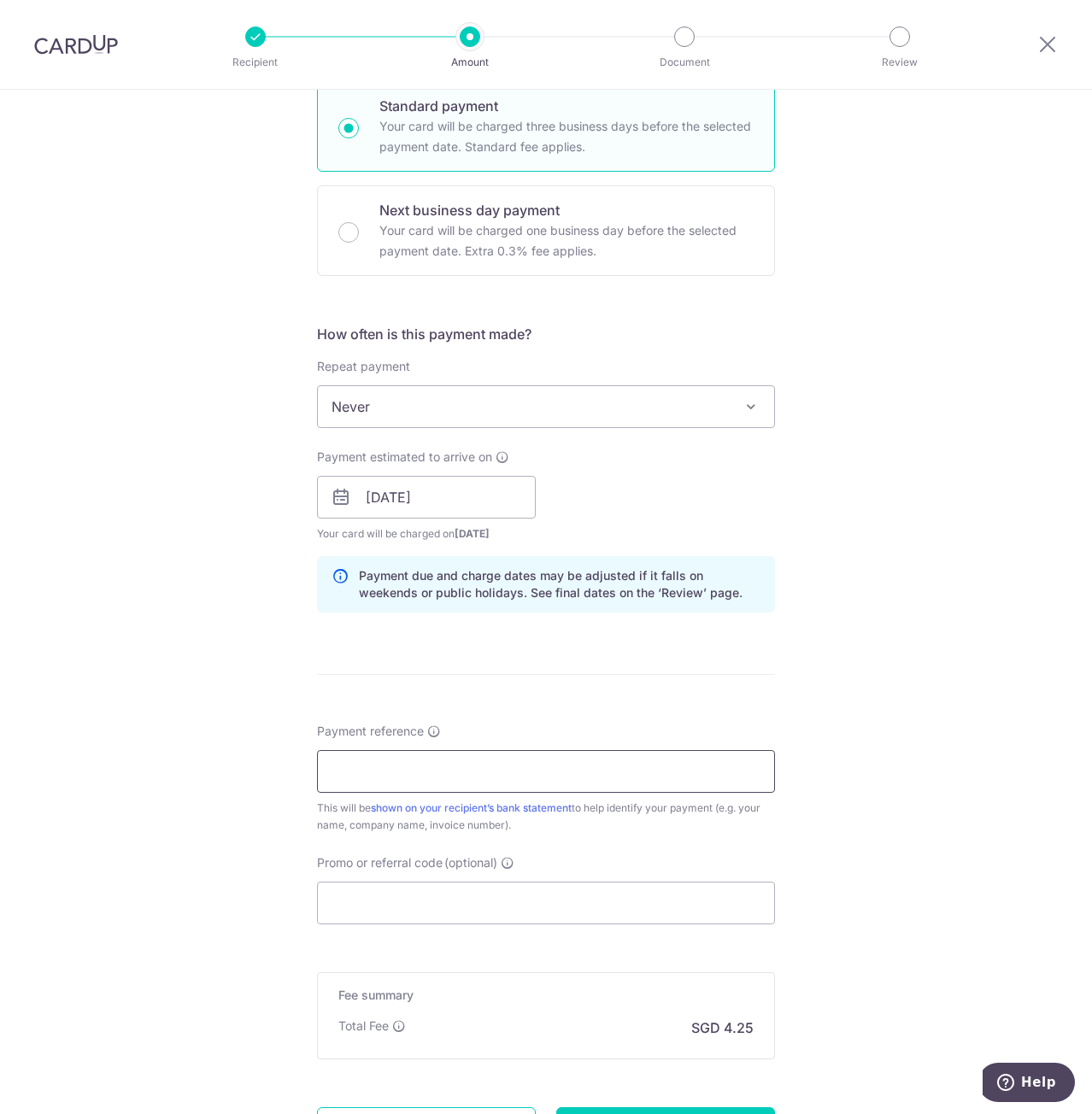
click at [423, 776] on input "Payment reference" at bounding box center [545, 772] width 458 height 42
paste input "MILELION"
type input "MILELION"
click at [942, 773] on div "Tell us more about your payment Enter payment amount SGD 163.50 163.50 Recipien…" at bounding box center [546, 470] width 1092 height 1615
click at [603, 780] on input "MILELION" at bounding box center [545, 772] width 458 height 42
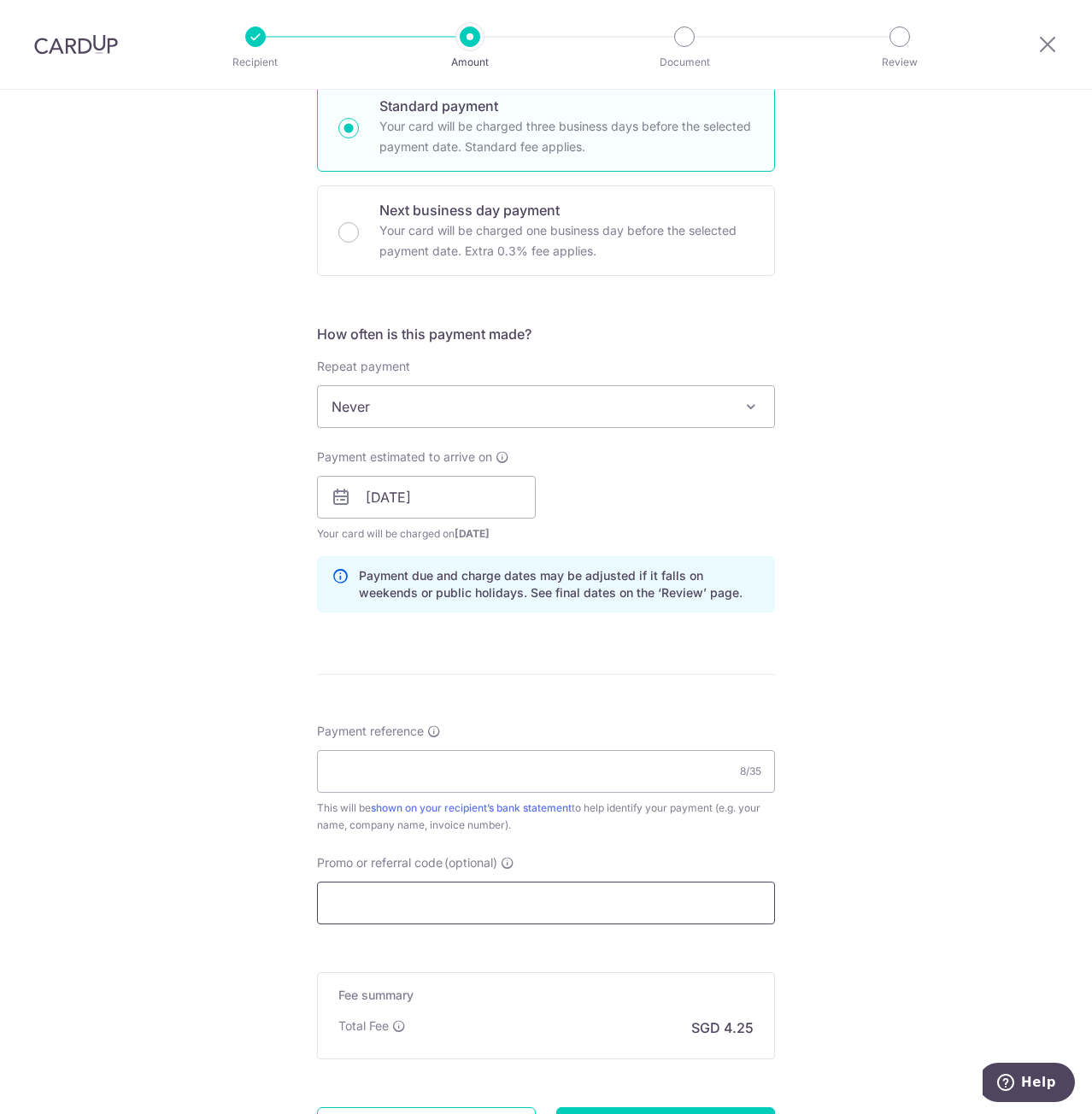
click at [480, 911] on input "Promo or referral code (optional)" at bounding box center [545, 903] width 458 height 42
paste input "MILELION"
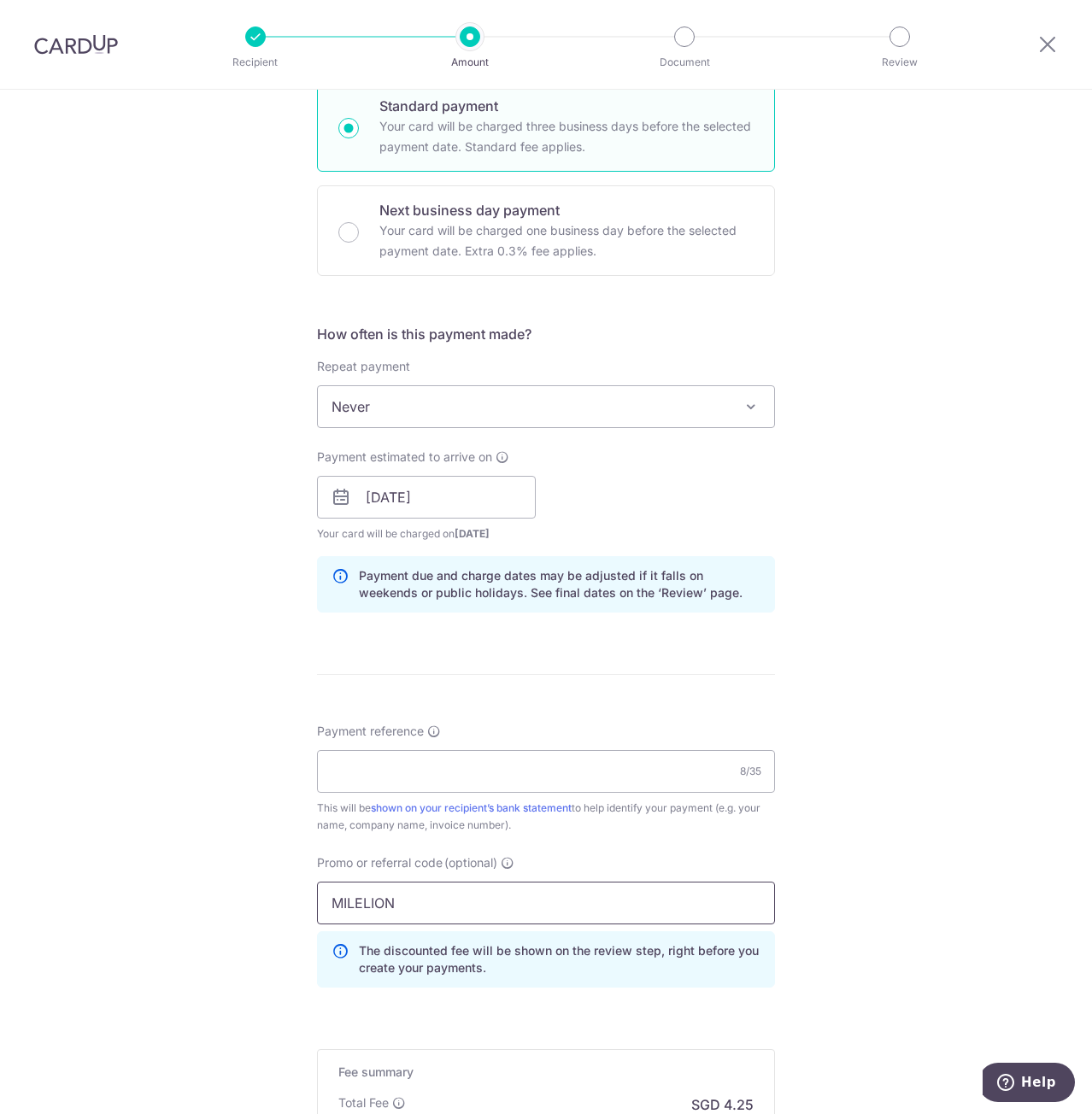
type input "MILELION"
click at [942, 855] on div "Tell us more about your payment Enter payment amount SGD 163.50 163.50 Recipien…" at bounding box center [546, 509] width 1092 height 1692
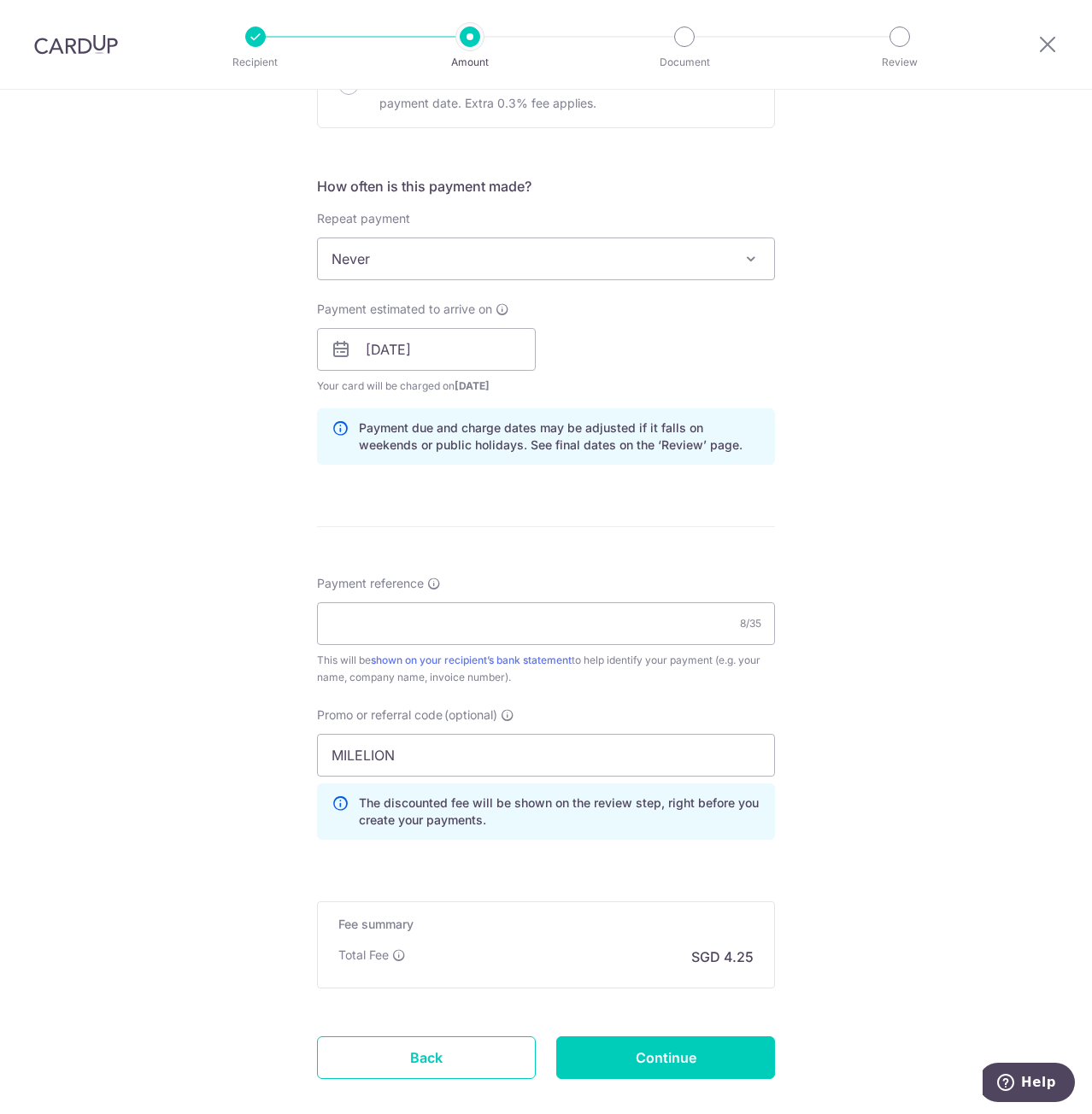
scroll to position [668, 0]
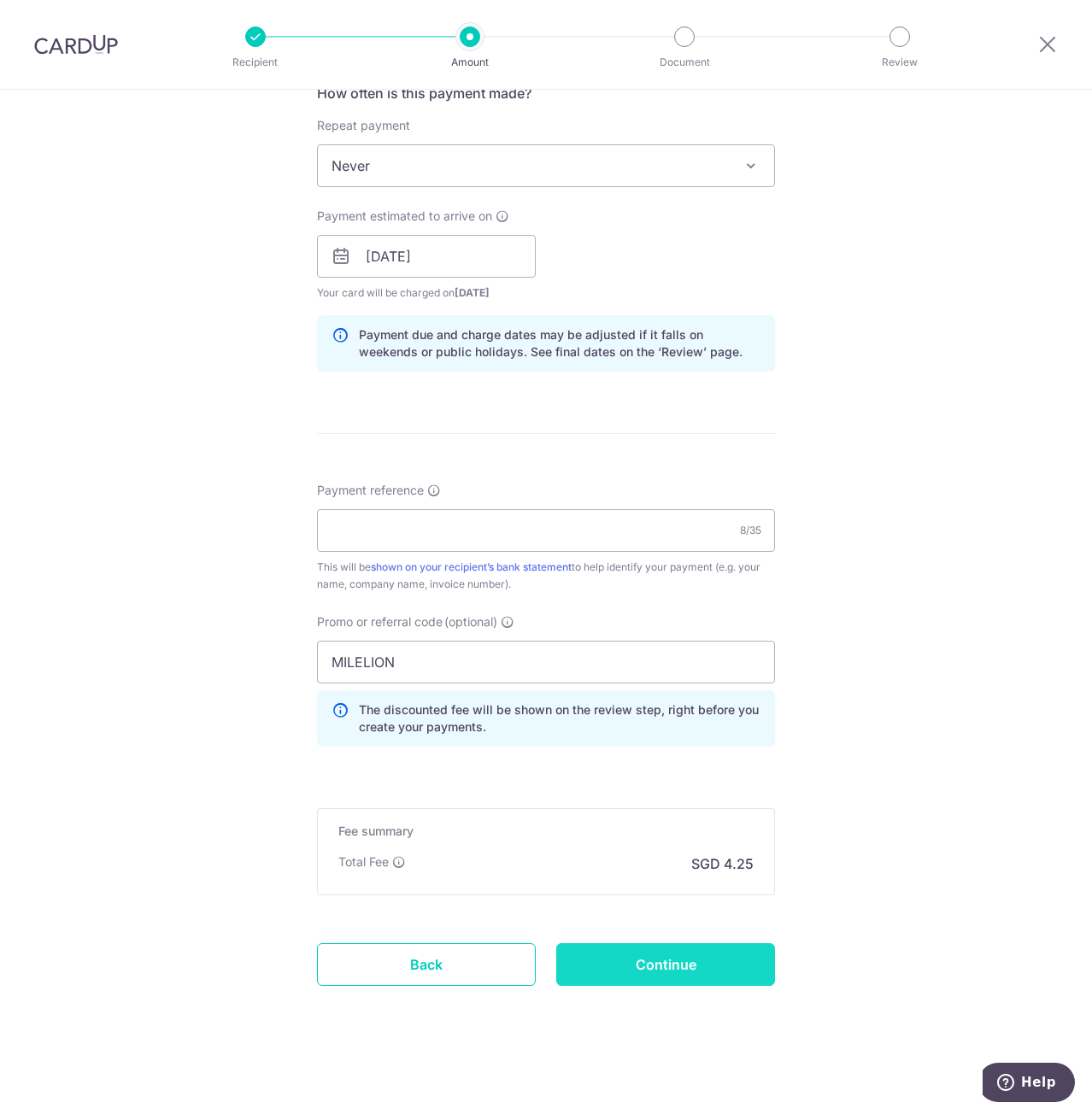
click at [650, 968] on input "Continue" at bounding box center [665, 964] width 219 height 42
type input "Create Schedule"
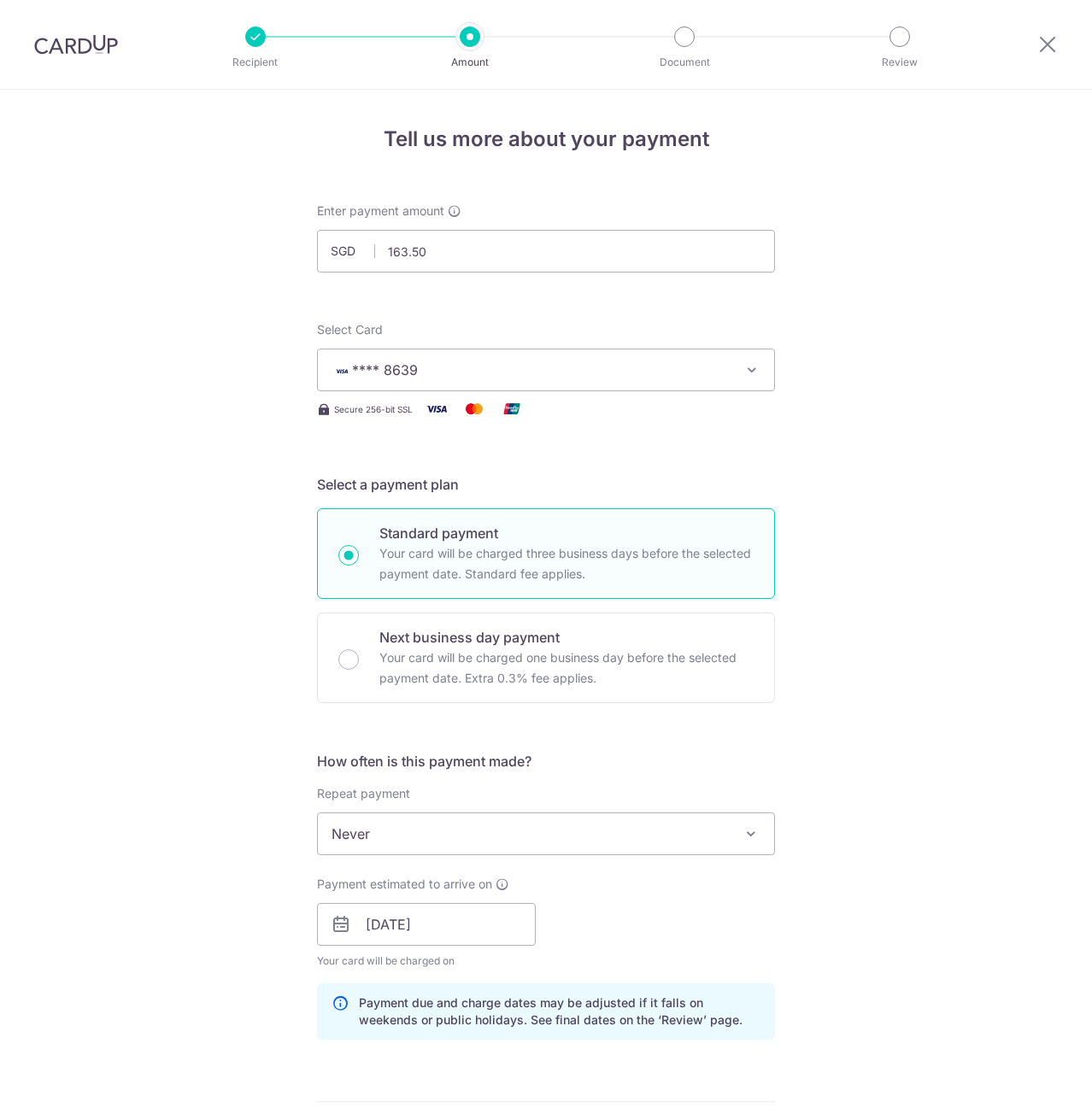
scroll to position [716, 0]
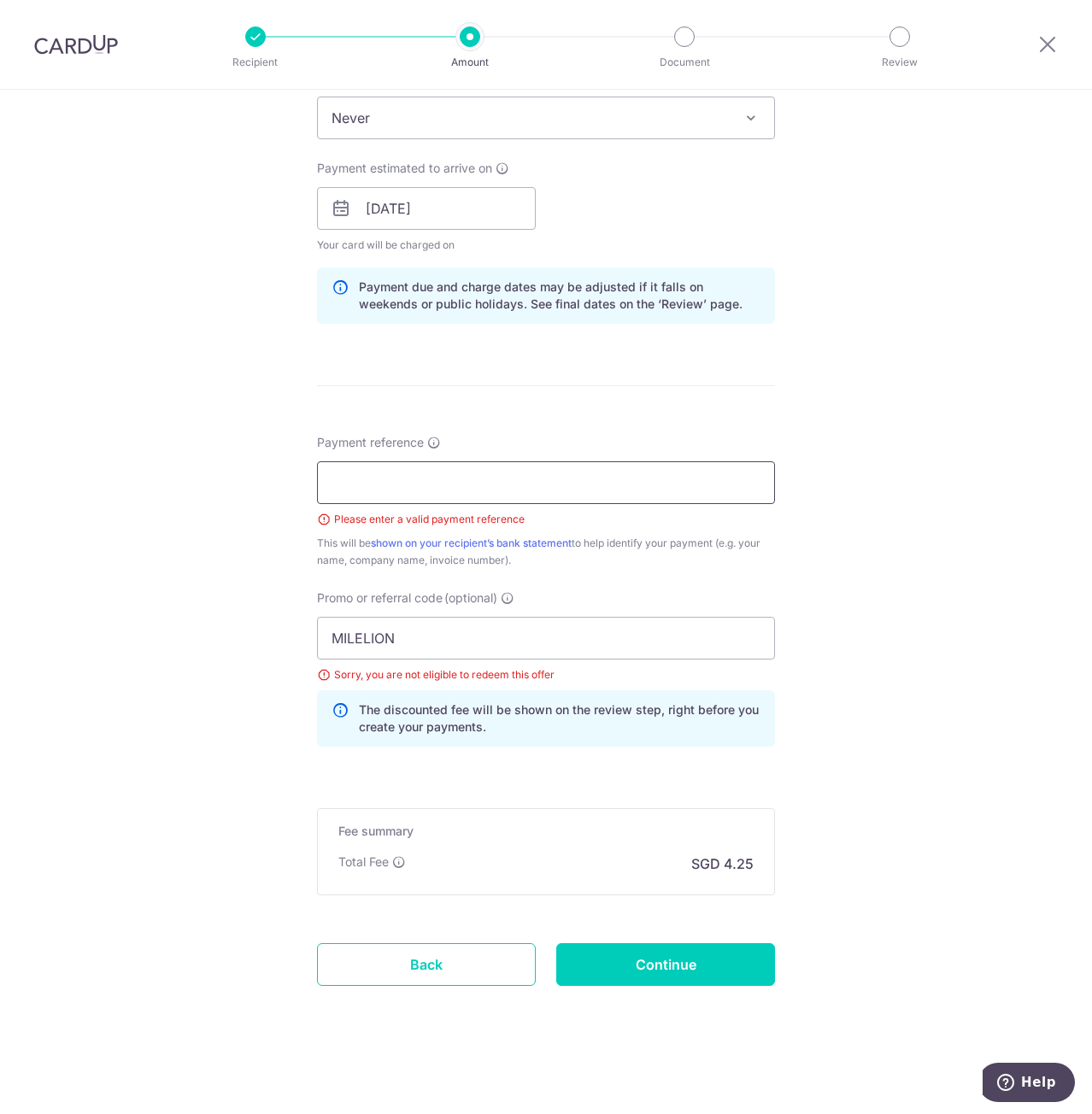
click at [512, 463] on input "Payment reference" at bounding box center [545, 482] width 458 height 42
type input "Ang Hong Da"
click at [950, 635] on div "Tell us more about your payment Enter payment amount SGD 163.50 163.50 Select C…" at bounding box center [546, 243] width 1092 height 1740
drag, startPoint x: 437, startPoint y: 642, endPoint x: 159, endPoint y: 608, distance: 280.1
click at [177, 613] on div "Tell us more about your payment Enter payment amount SGD 163.50 163.50 Select C…" at bounding box center [546, 243] width 1092 height 1740
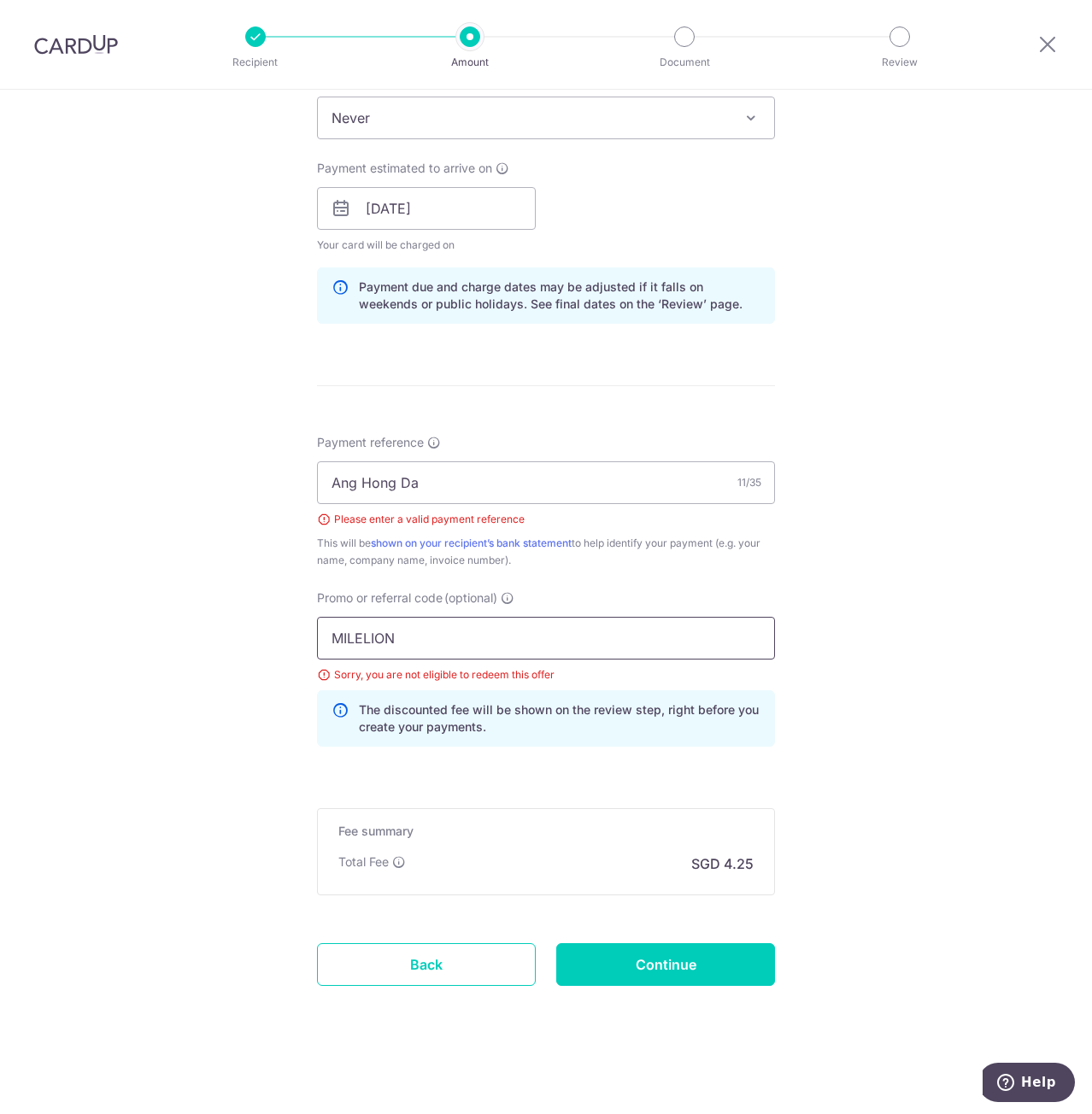
paste input "3HOME25R"
type input "3HOME25R"
click at [678, 965] on input "Continue" at bounding box center [665, 964] width 219 height 42
type input "Create Schedule"
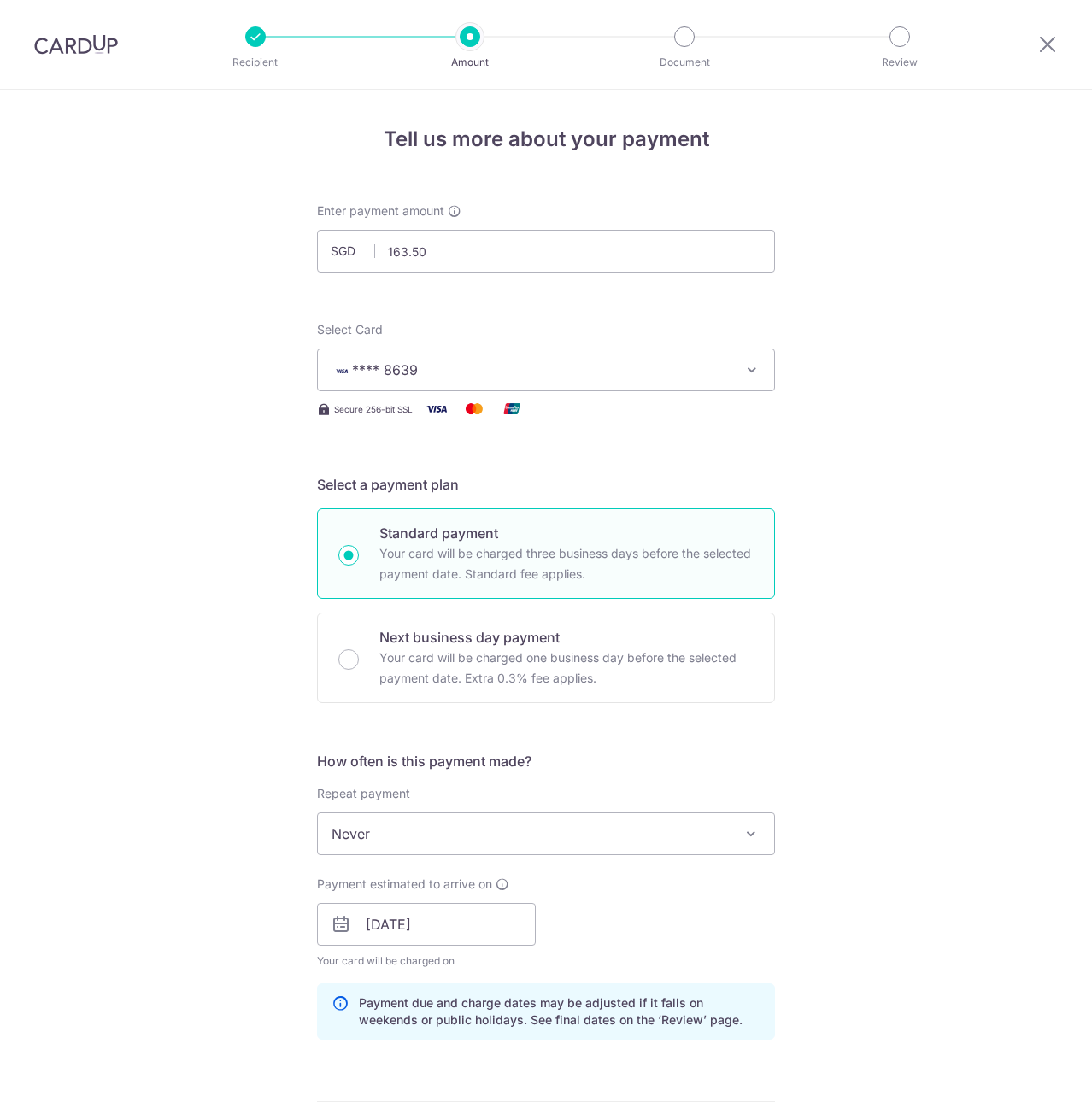
scroll to position [692, 0]
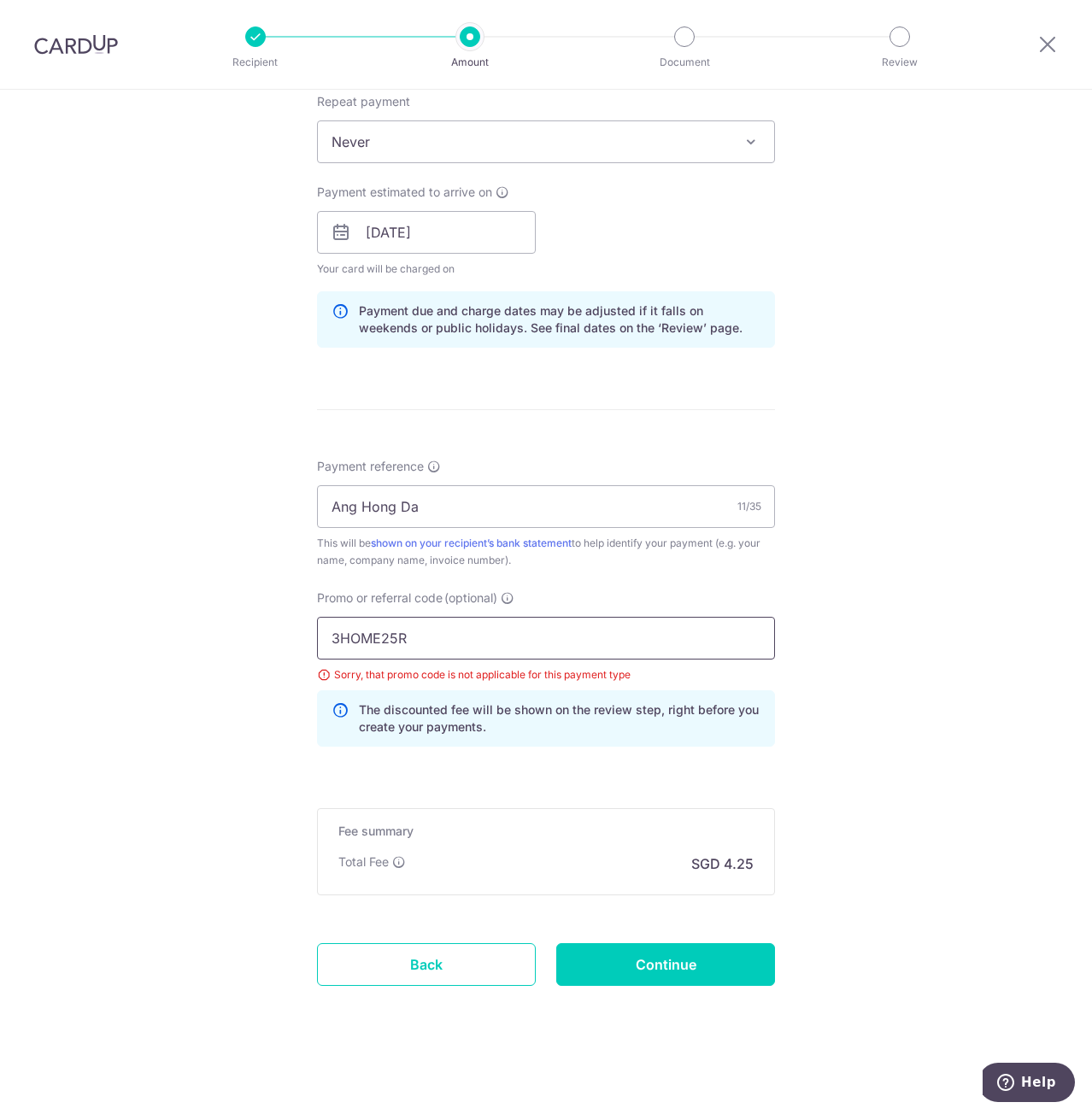
drag, startPoint x: 445, startPoint y: 656, endPoint x: 136, endPoint y: 610, distance: 312.4
click at [136, 610] on div "Tell us more about your payment Enter payment amount SGD 163.50 163.50 Select C…" at bounding box center [546, 255] width 1092 height 1716
paste input "OFF225"
type input "OFF225"
click at [668, 974] on input "Continue" at bounding box center [665, 964] width 219 height 42
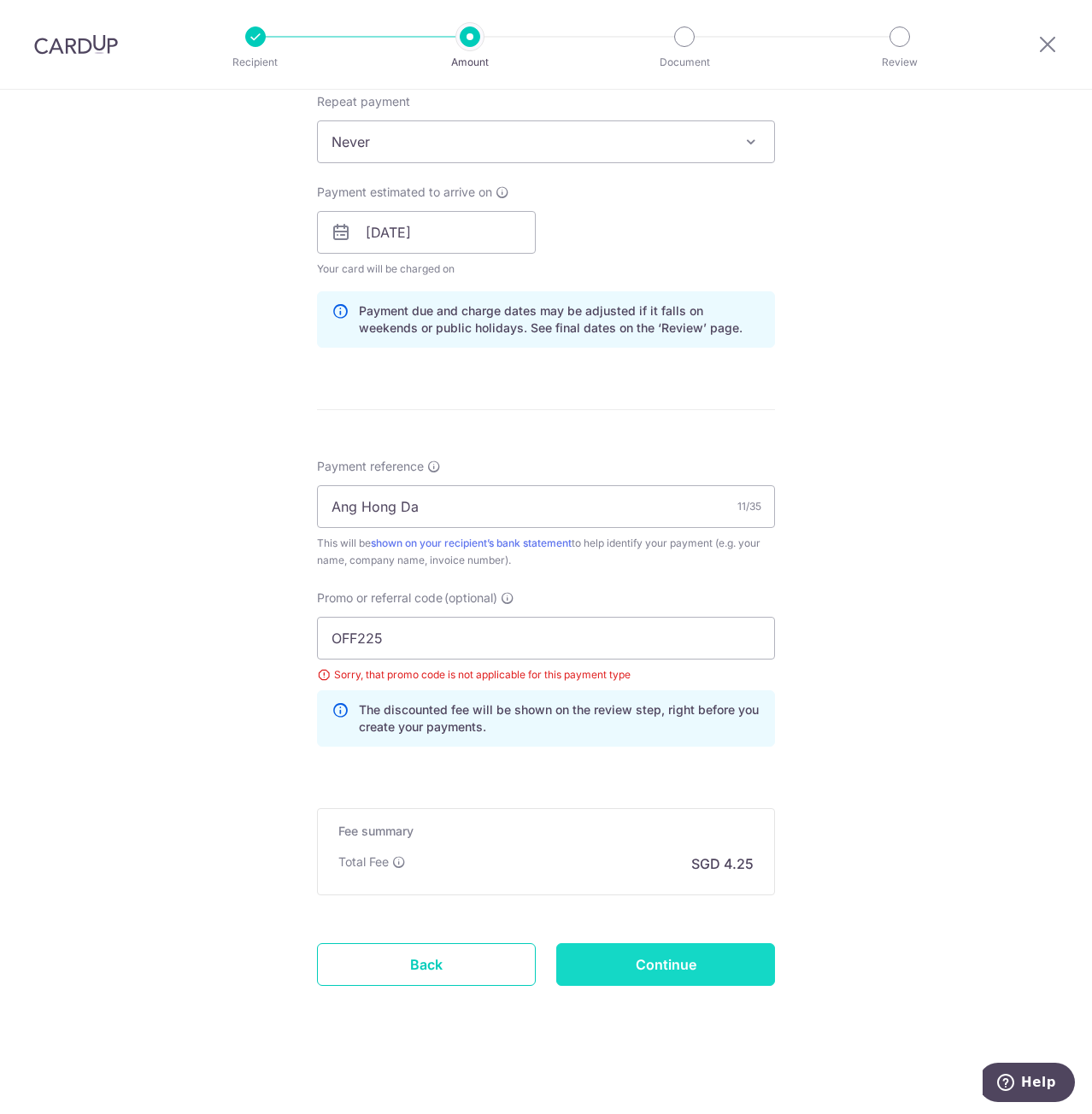
type input "Update Schedule"
click at [581, 634] on input "OFF225" at bounding box center [545, 638] width 458 height 42
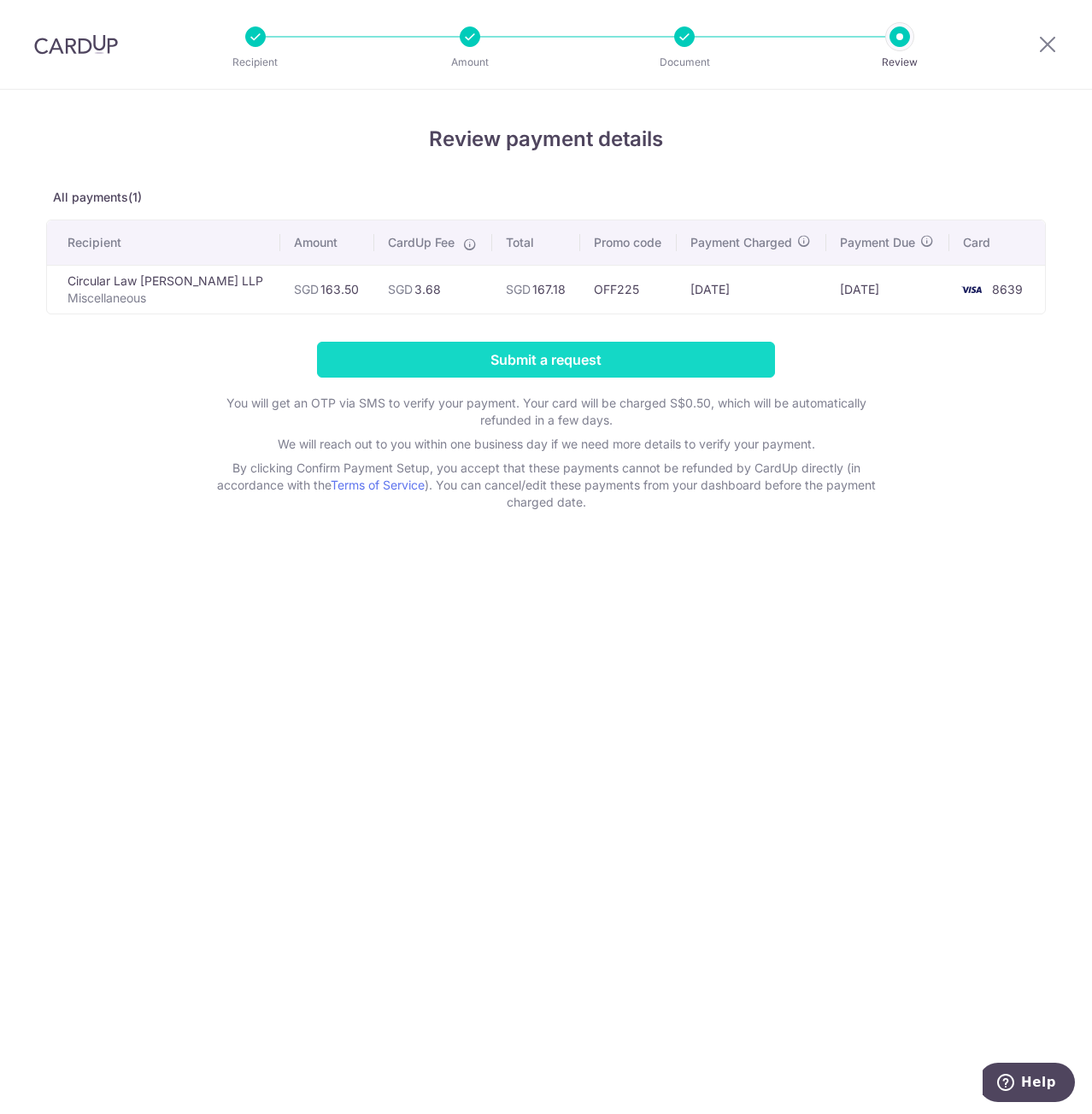
click at [631, 353] on input "Submit a request" at bounding box center [545, 359] width 458 height 36
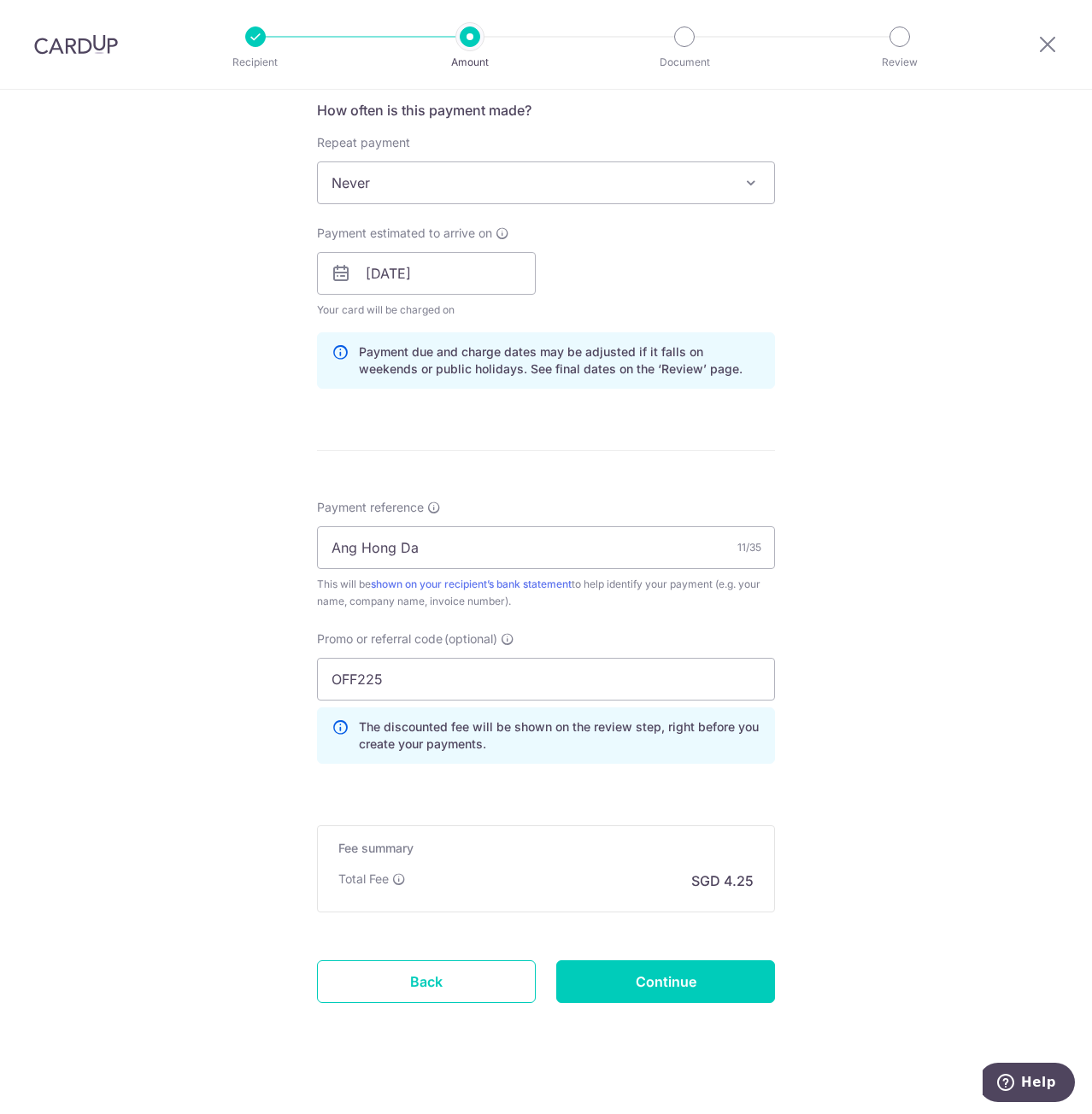
scroll to position [738, 0]
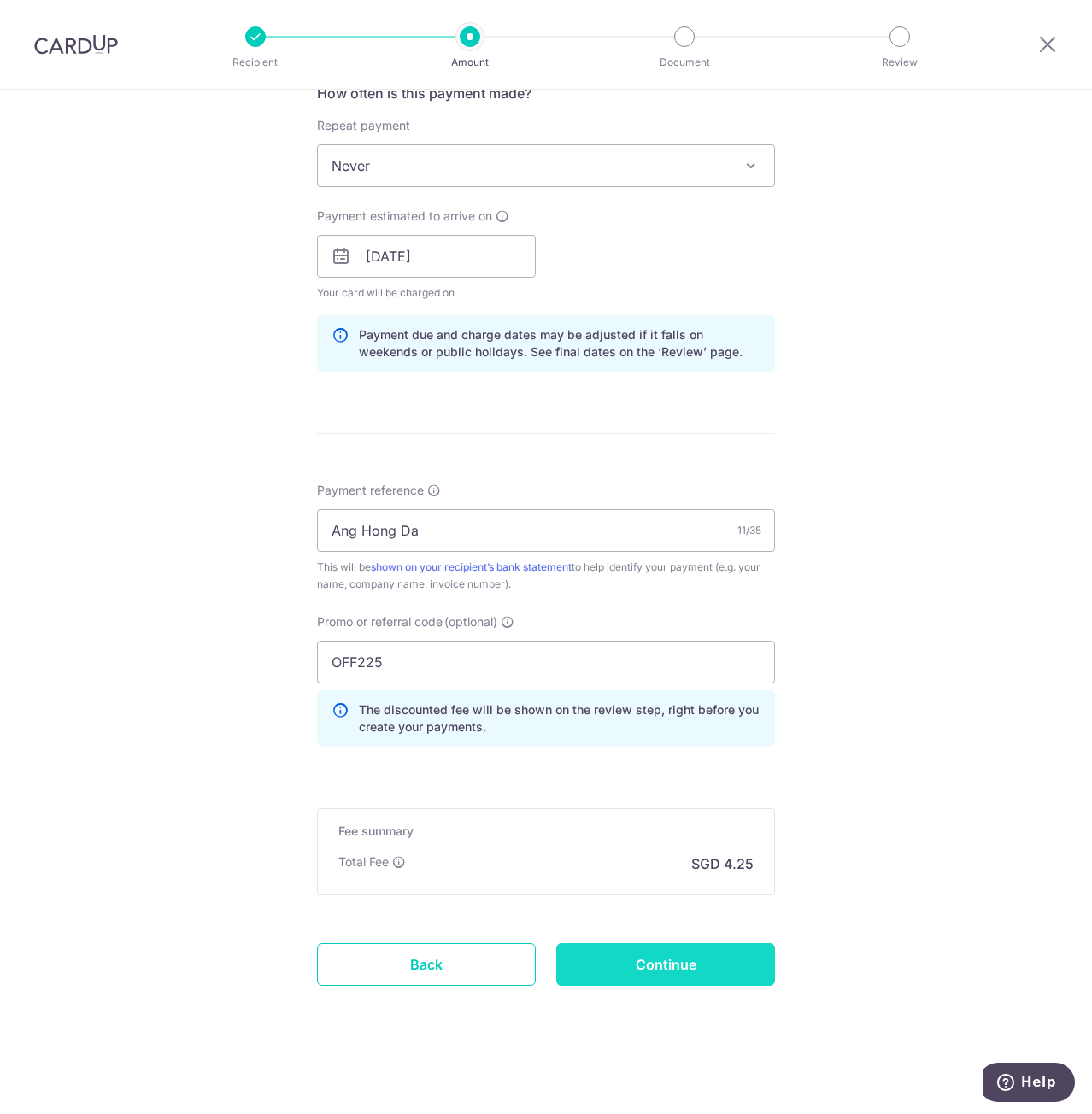
click at [672, 968] on input "Continue" at bounding box center [665, 964] width 219 height 42
type input "Update Schedule"
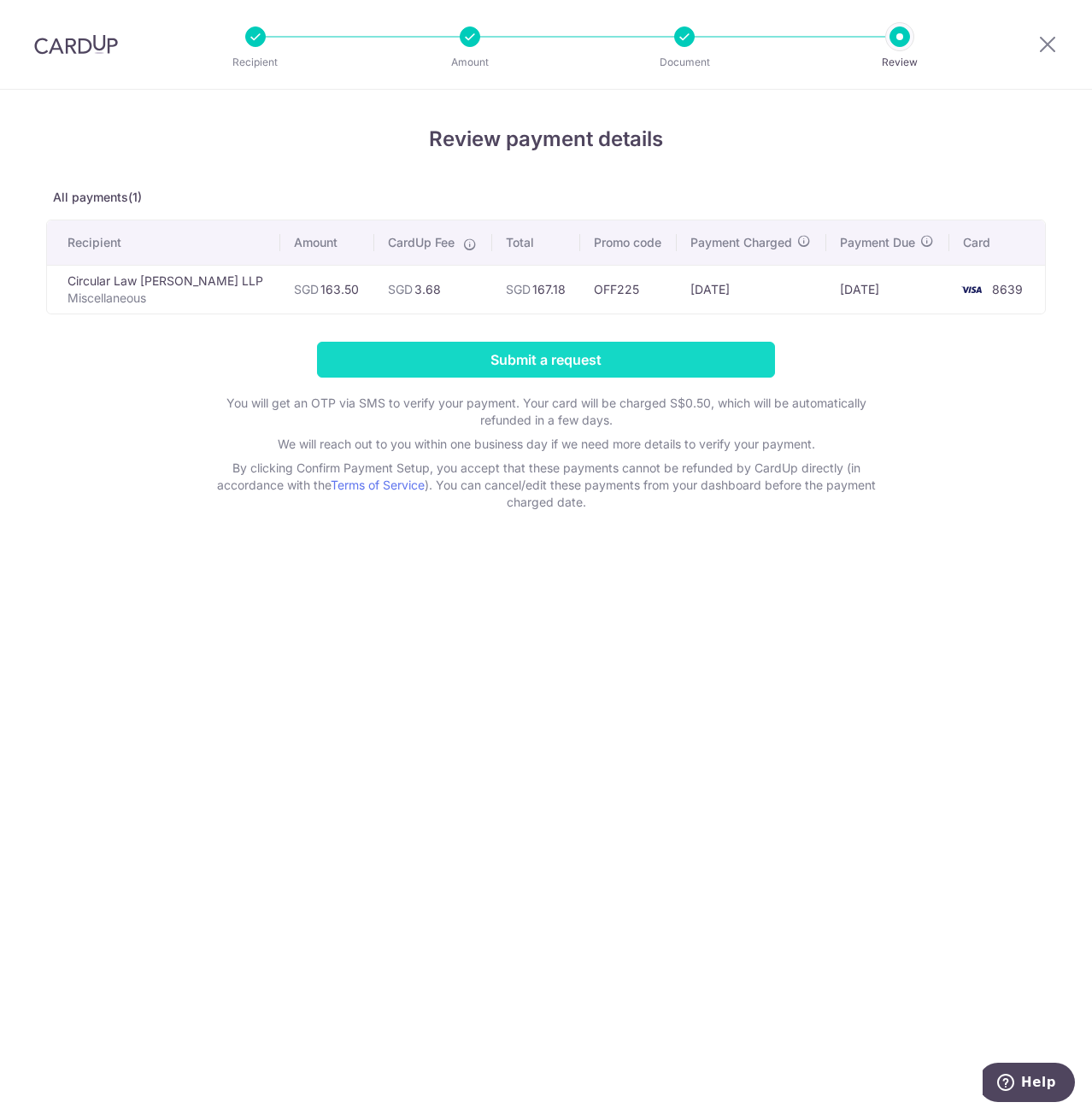
click at [634, 357] on input "Submit a request" at bounding box center [545, 359] width 458 height 36
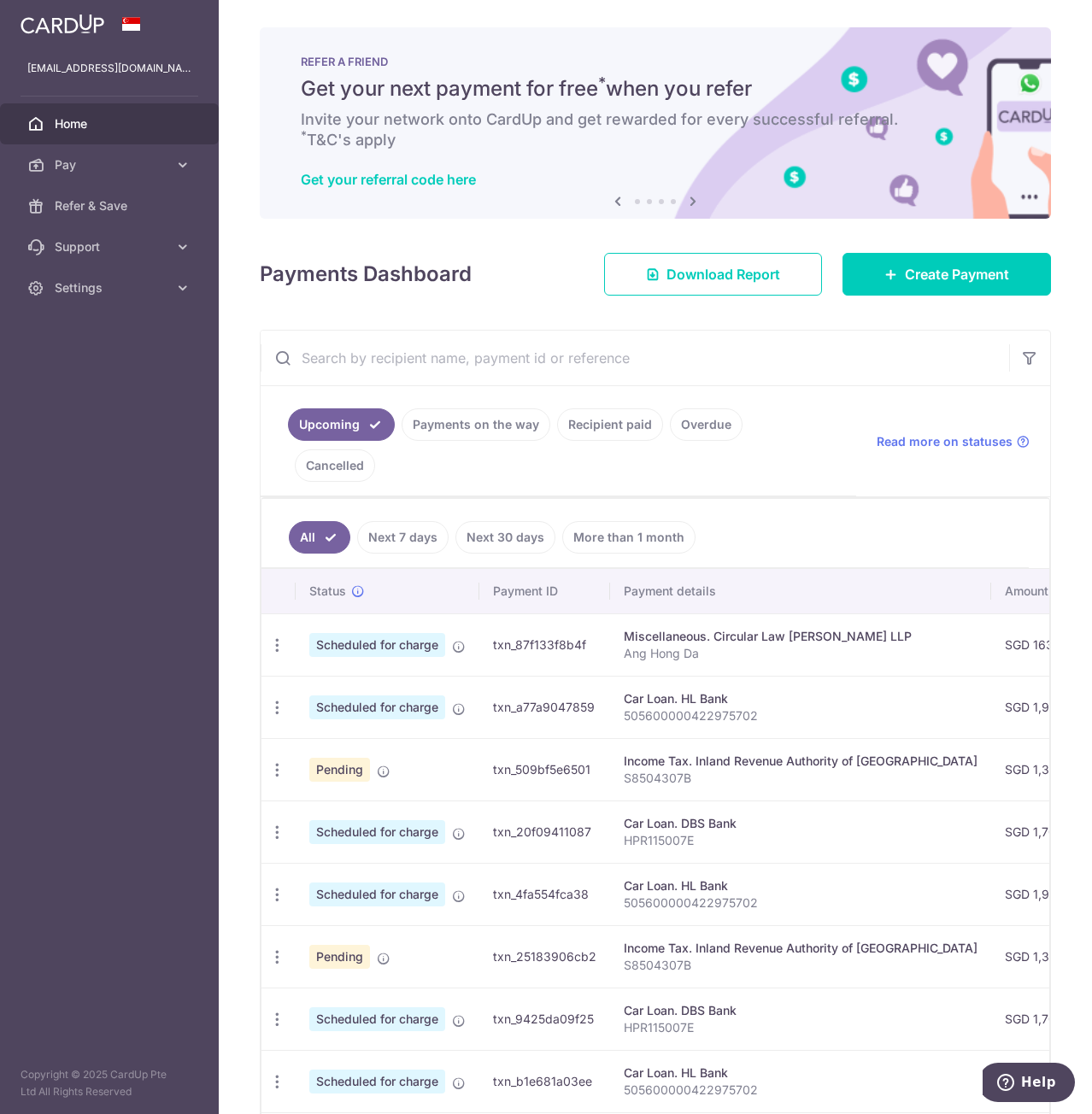
click at [479, 425] on link "Payments on the way" at bounding box center [476, 424] width 149 height 33
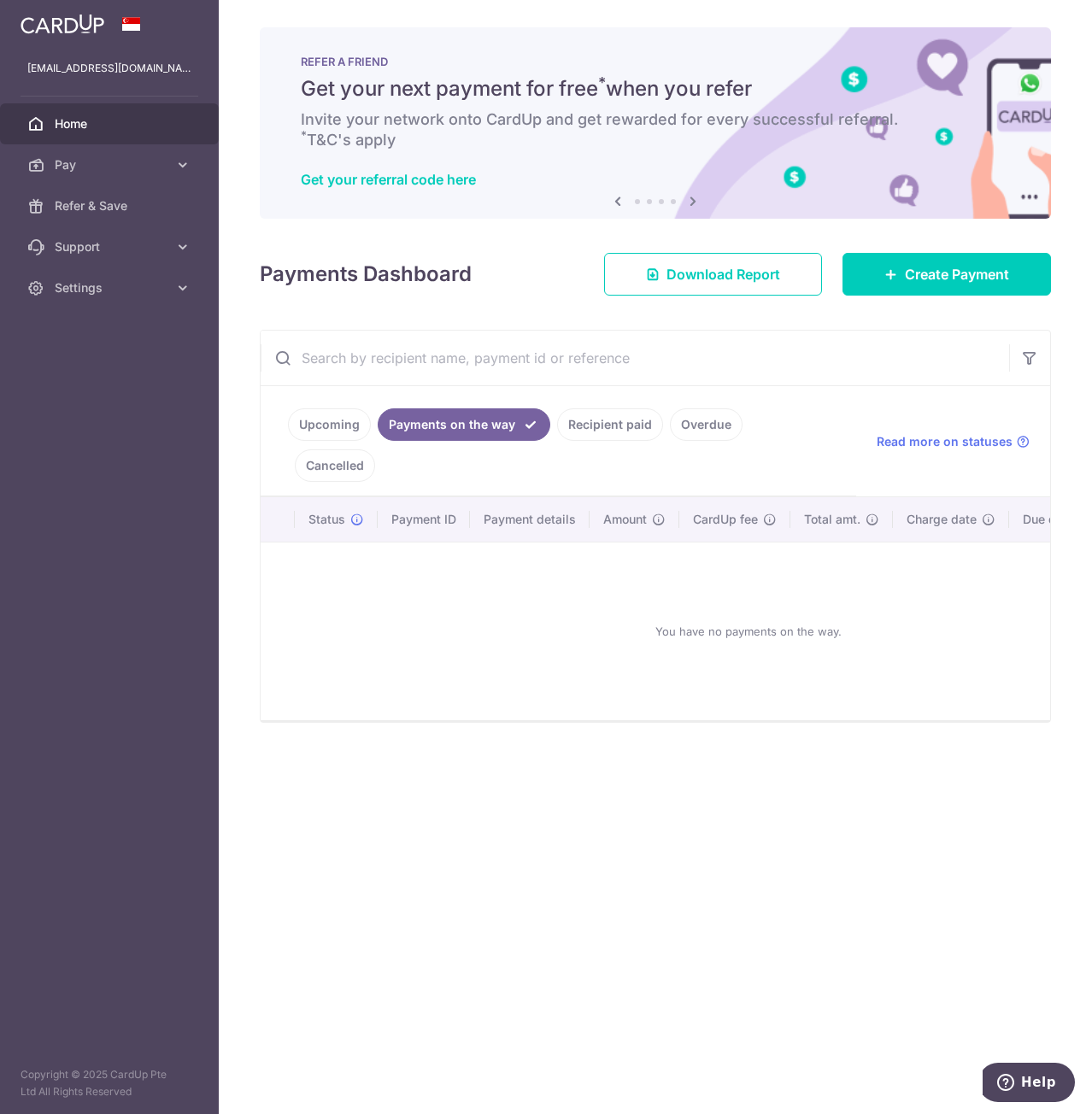
click at [355, 418] on link "Upcoming" at bounding box center [329, 424] width 83 height 33
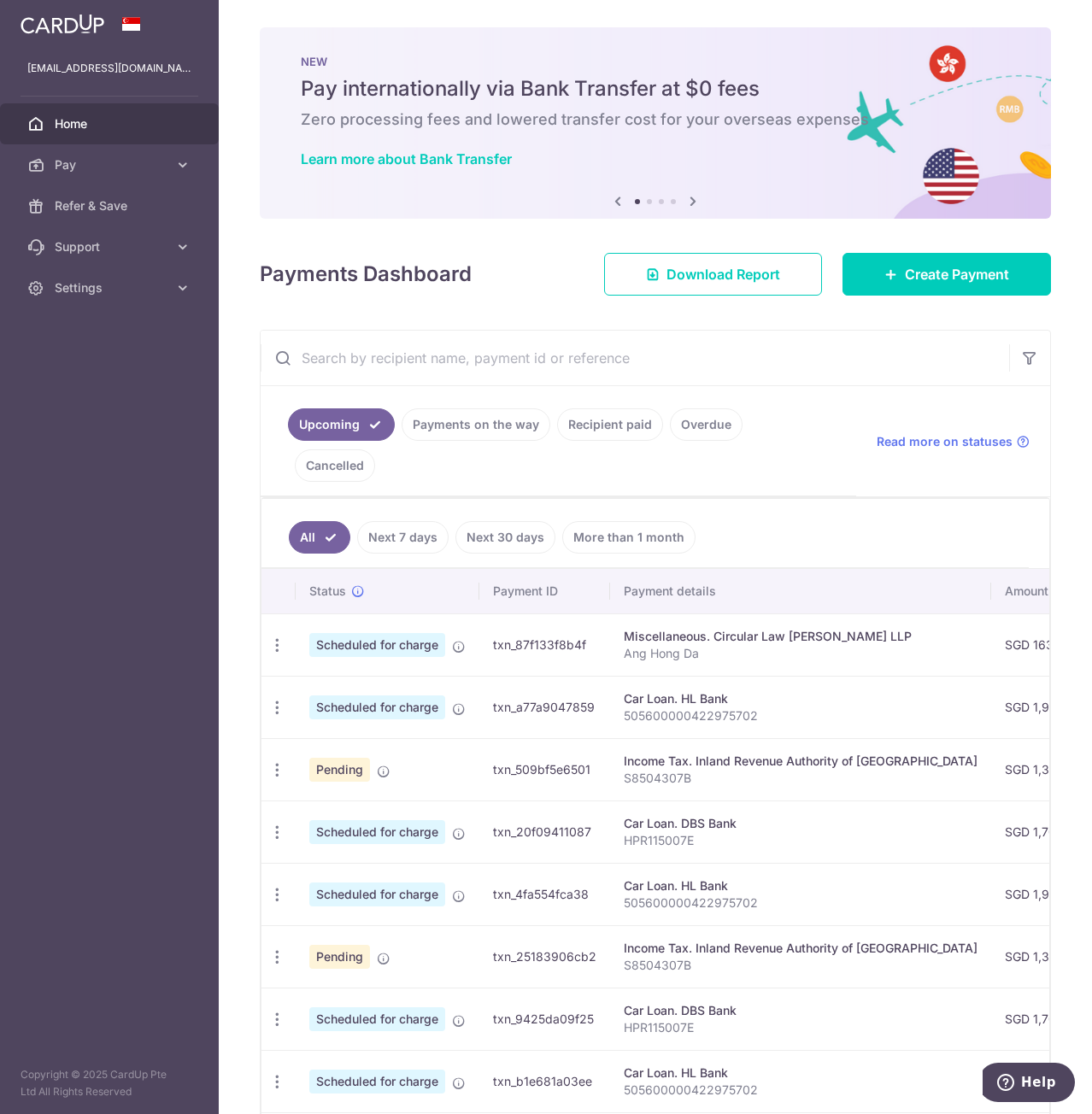
click at [142, 417] on aside "[EMAIL_ADDRESS][DOMAIN_NAME] Home Pay Payments Recipients Cards Refer & Save Su…" at bounding box center [109, 557] width 219 height 1114
